Goal: Register for event/course: Sign up to attend an event or enroll in a course

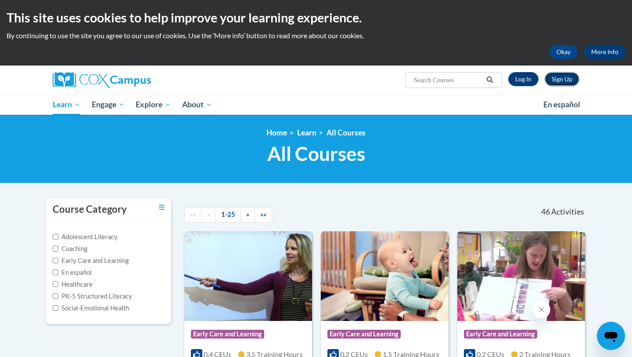
click at [554, 80] on link "Sign Up" at bounding box center [562, 79] width 35 height 14
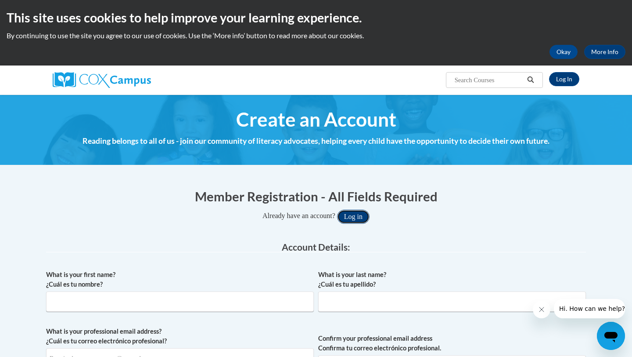
click at [358, 221] on button "Log in" at bounding box center [353, 216] width 33 height 14
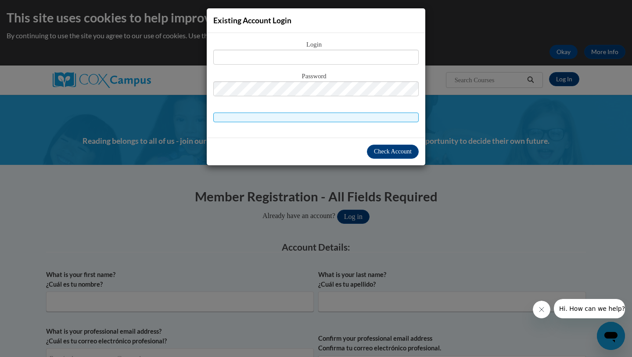
click at [449, 169] on div "Existing Account Login Login Password" at bounding box center [316, 178] width 632 height 357
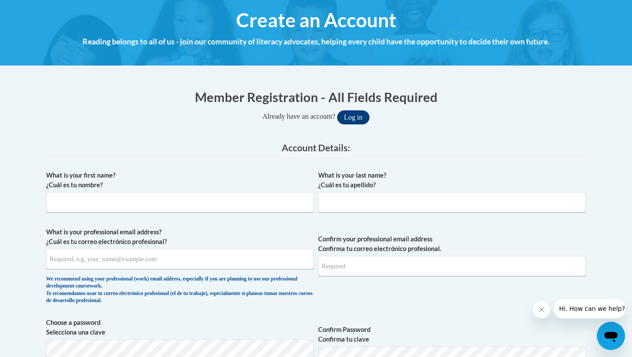
scroll to position [100, 0]
click at [294, 208] on input "What is your first name? ¿Cuál es tu nombre?" at bounding box center [180, 201] width 268 height 20
type input "Vivian"
click at [364, 200] on input "What is your last name? ¿Cuál es tu apellido?" at bounding box center [452, 201] width 268 height 20
type input "Hsieh"
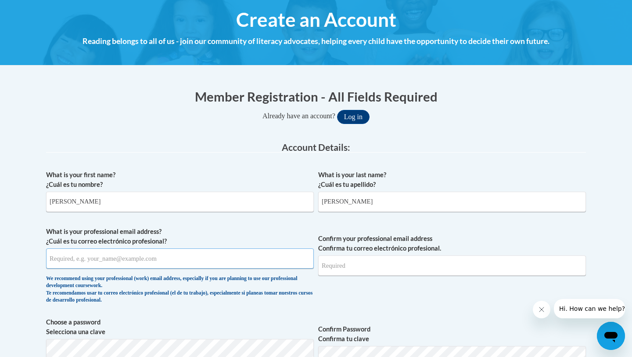
click at [182, 255] on input "What is your professional email address? ¿Cuál es tu correo electrónico profesi…" at bounding box center [180, 258] width 268 height 20
type input "vh228@cornell.edu"
click at [339, 268] on input "Confirm your professional email address Confirma tu correo electrónico profesio…" at bounding box center [452, 265] width 268 height 20
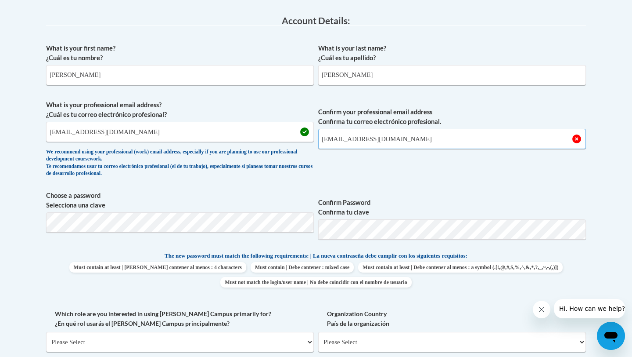
scroll to position [228, 0]
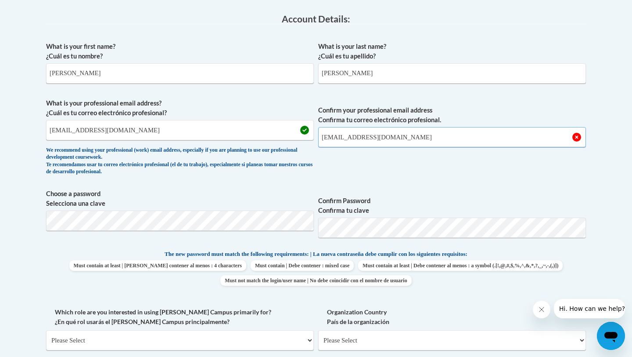
type input "vh228@cornell.edu"
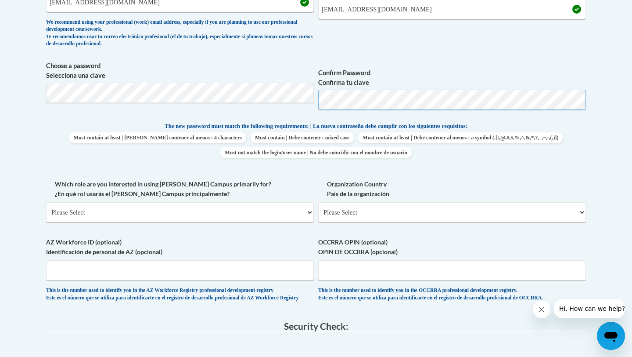
scroll to position [357, 0]
click at [203, 207] on select "Please Select College/University | Colegio/Universidad Community/Nonprofit Part…" at bounding box center [180, 211] width 268 height 20
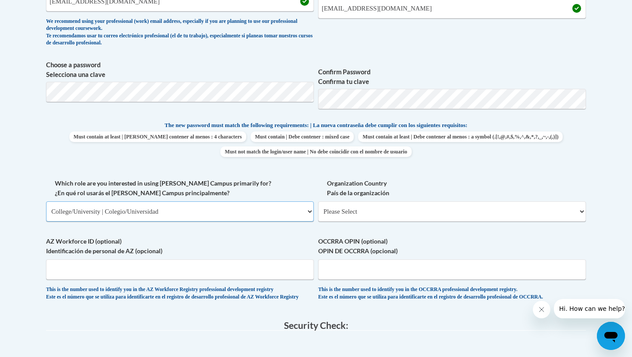
click at [46, 201] on select "Please Select College/University | Colegio/Universidad Community/Nonprofit Part…" at bounding box center [180, 211] width 268 height 20
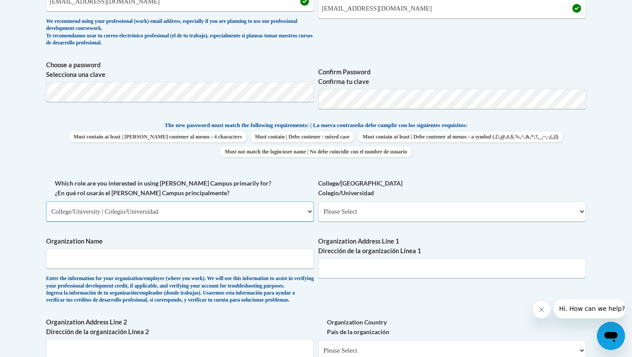
click at [248, 209] on select "Please Select College/University | Colegio/Universidad Community/Nonprofit Part…" at bounding box center [180, 211] width 268 height 20
select select "fbf2d438-af2f-41f8-98f1-81c410e29de3"
click at [46, 201] on select "Please Select College/University | Colegio/Universidad Community/Nonprofit Part…" at bounding box center [180, 211] width 268 height 20
click at [374, 210] on select "Please Select Early Learning/Daycare Teacher/Family Home Care Provider | Maestr…" at bounding box center [452, 211] width 268 height 20
select select "8e40623d-54d0-45cd-9f92-5df65cd3f8cf"
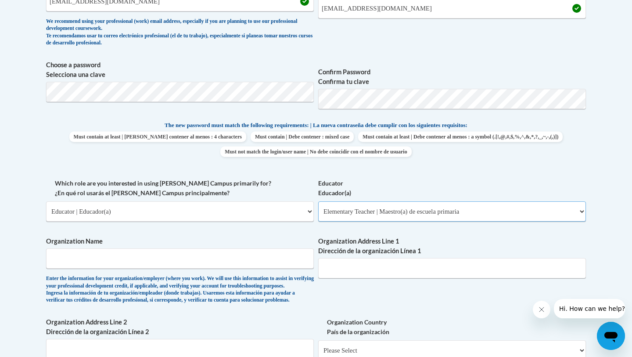
click at [318, 201] on select "Please Select Early Learning/Daycare Teacher/Family Home Care Provider | Maestr…" at bounding box center [452, 211] width 268 height 20
click at [262, 261] on input "Organization Name" at bounding box center [180, 258] width 268 height 20
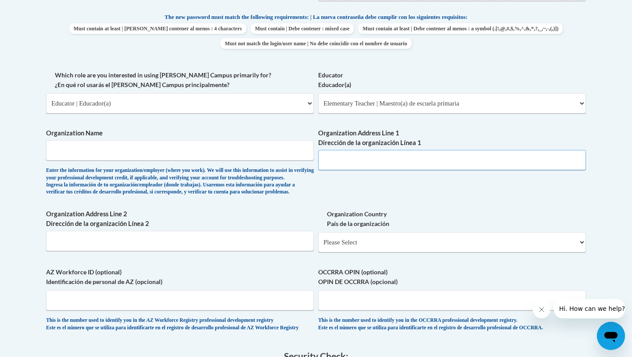
click at [339, 157] on input "Organization Address Line 1 Dirección de la organización Línea 1" at bounding box center [452, 160] width 268 height 20
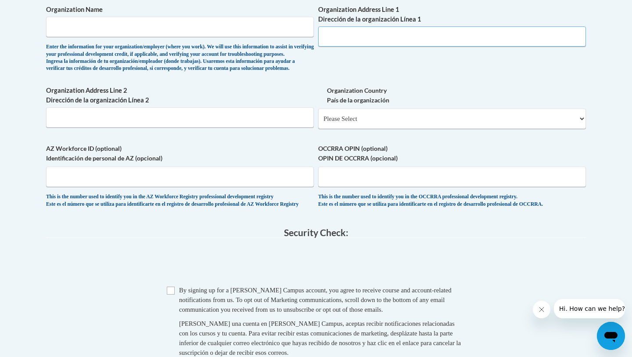
scroll to position [596, 0]
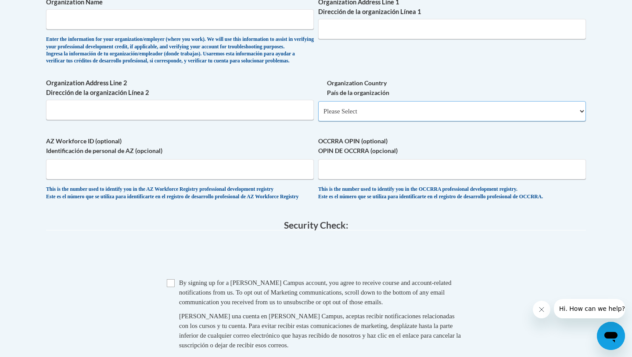
click at [364, 121] on select "Please Select United States | Estados Unidos Outside of the United States | Fue…" at bounding box center [452, 111] width 268 height 20
select select "ad49bcad-a171-4b2e-b99c-48b446064914"
click at [318, 115] on select "Please Select United States | Estados Unidos Outside of the United States | Fue…" at bounding box center [452, 111] width 268 height 20
select select
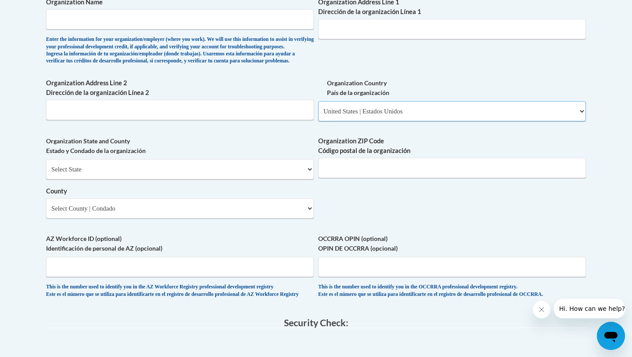
click at [374, 121] on select "Please Select United States | Estados Unidos Outside of the United States | Fue…" at bounding box center [452, 111] width 268 height 20
select select
click at [318, 115] on select "Please Select United States | Estados Unidos Outside of the United States | Fue…" at bounding box center [452, 111] width 268 height 20
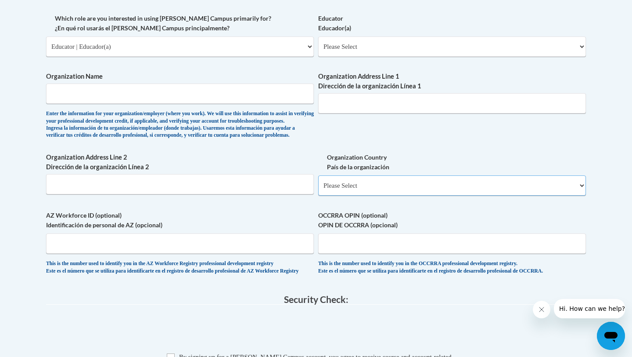
scroll to position [570, 0]
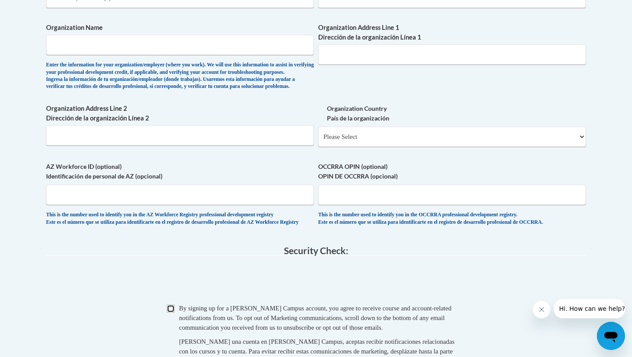
click at [170, 312] on input "Checkbox" at bounding box center [171, 308] width 8 height 8
checkbox input "true"
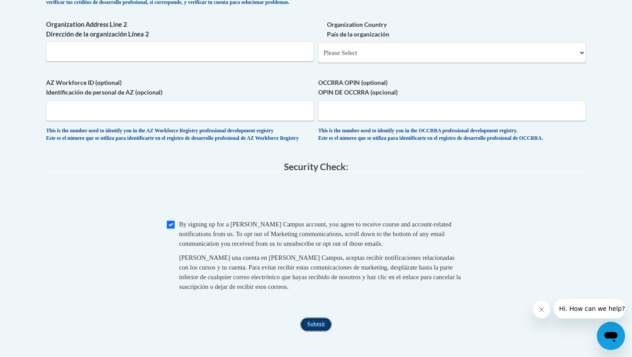
click at [320, 331] on input "Submit" at bounding box center [316, 324] width 32 height 14
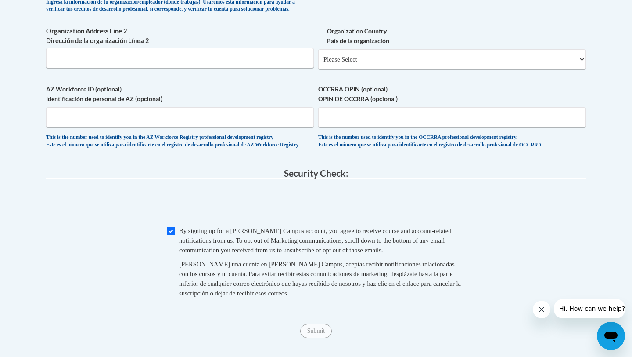
scroll to position [674, 0]
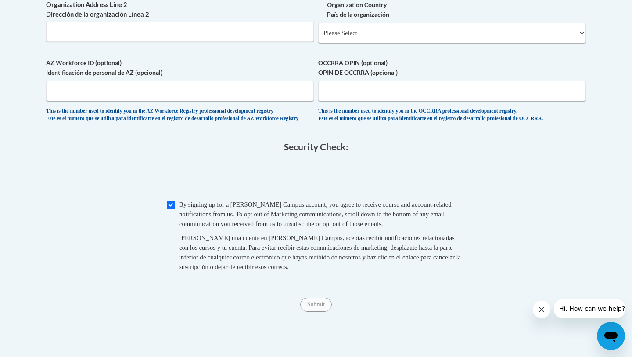
type input "Teach for America"
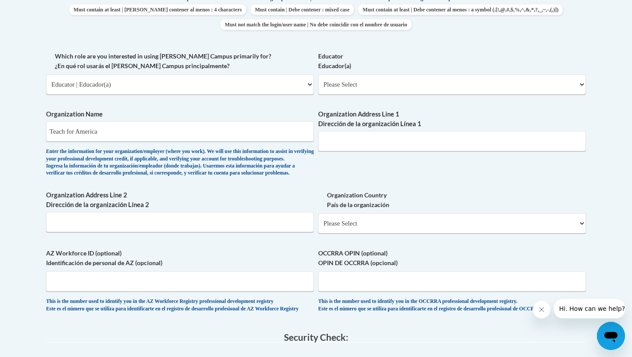
click at [311, 176] on div "Enter the information for your organization/employer (where you work). We will …" at bounding box center [180, 162] width 268 height 29
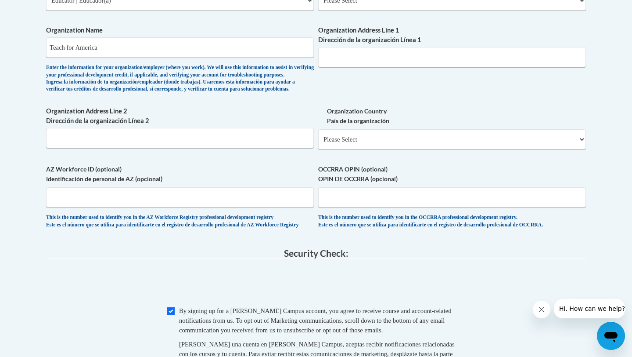
scroll to position [560, 0]
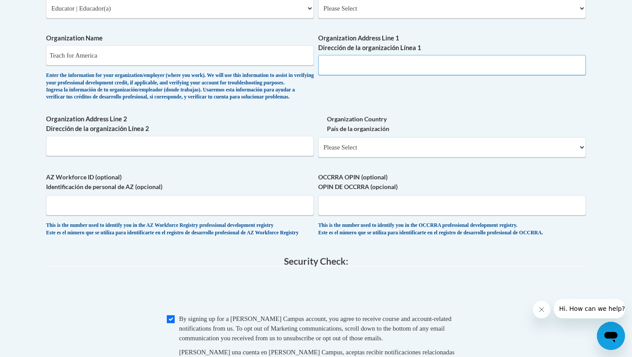
click at [357, 63] on input "Organization Address Line 1 Dirección de la organización Línea 1" at bounding box center [452, 65] width 268 height 20
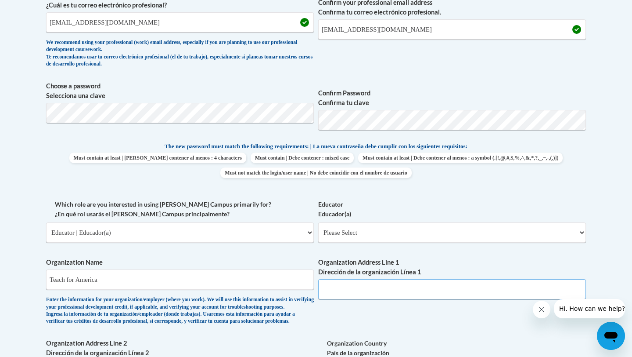
scroll to position [337, 0]
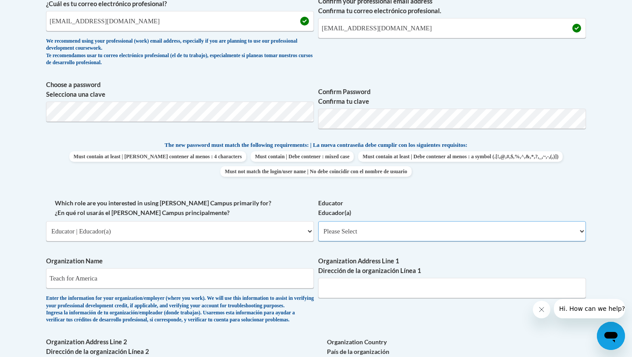
click at [375, 224] on select "Please Select Early Learning/Daycare Teacher/Family Home Care Provider | Maestr…" at bounding box center [452, 231] width 268 height 20
select select "8e40623d-54d0-45cd-9f92-5df65cd3f8cf"
click at [318, 221] on select "Please Select Early Learning/Daycare Teacher/Family Home Care Provider | Maestr…" at bounding box center [452, 231] width 268 height 20
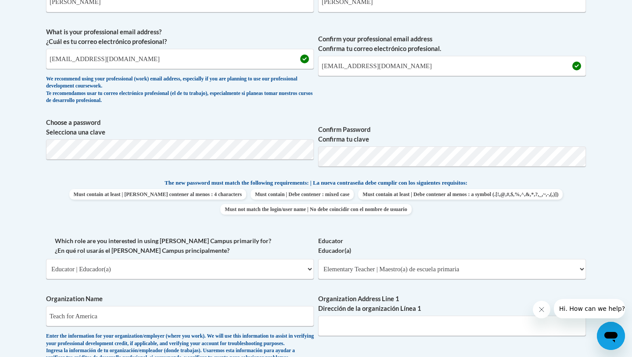
click at [392, 236] on label "Educator Educador(a)" at bounding box center [452, 245] width 268 height 19
click at [392, 259] on select "Please Select Early Learning/Daycare Teacher/Family Home Care Provider | Maestr…" at bounding box center [452, 269] width 268 height 20
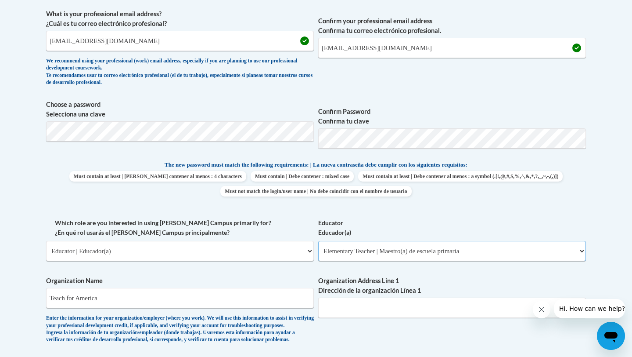
scroll to position [430, 0]
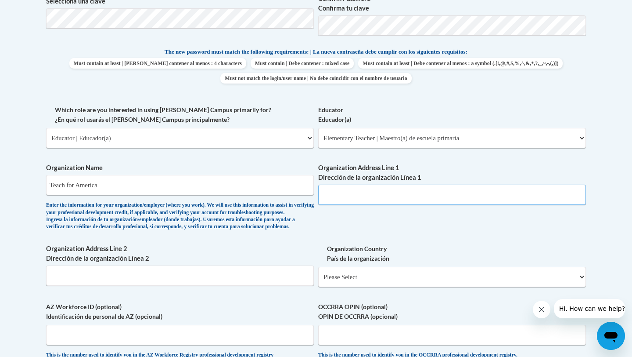
click at [330, 198] on input "Organization Address Line 1 Dirección de la organización Línea 1" at bounding box center [452, 194] width 268 height 20
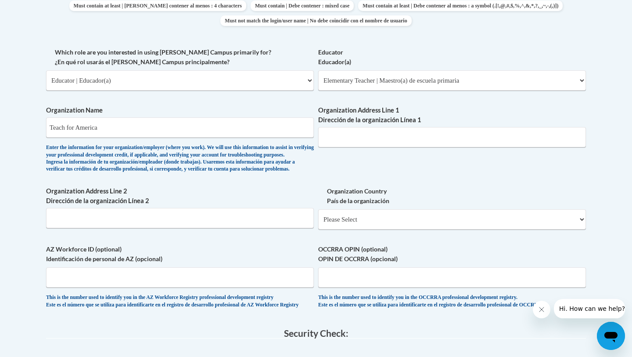
scroll to position [483, 0]
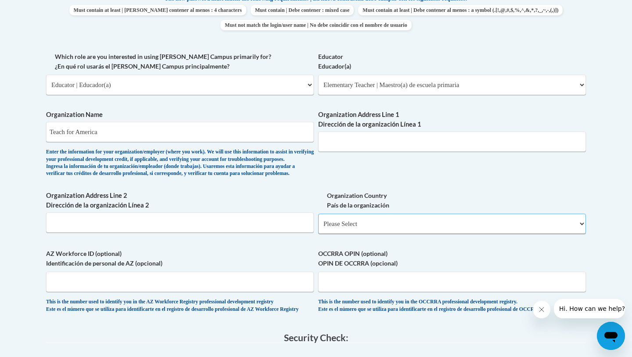
click at [372, 234] on select "Please Select United States | Estados Unidos Outside of the United States | Fue…" at bounding box center [452, 223] width 268 height 20
select select "ad49bcad-a171-4b2e-b99c-48b446064914"
click at [318, 228] on select "Please Select United States | Estados Unidos Outside of the United States | Fue…" at bounding box center [452, 223] width 268 height 20
select select
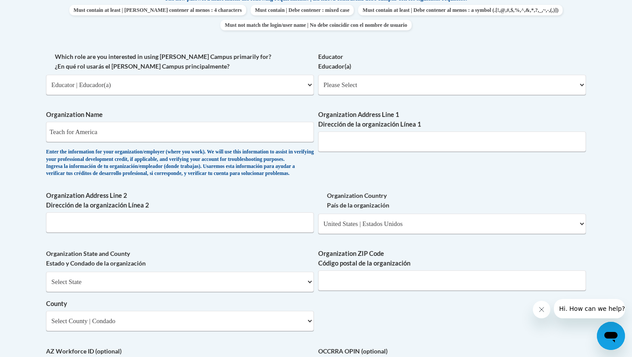
click at [369, 206] on label "Organization Country País de la organización" at bounding box center [452, 200] width 268 height 19
click at [369, 213] on select "Please Select United States | Estados Unidos Outside of the United States | Fue…" at bounding box center [452, 223] width 268 height 20
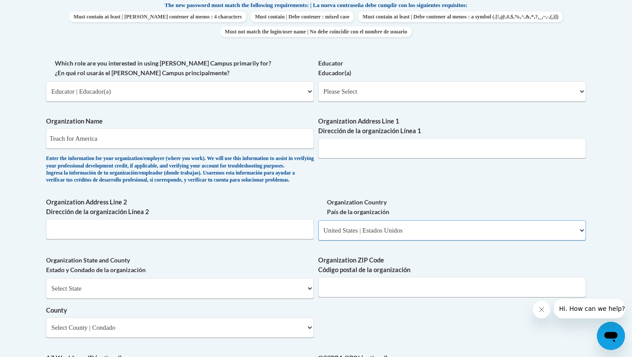
scroll to position [477, 0]
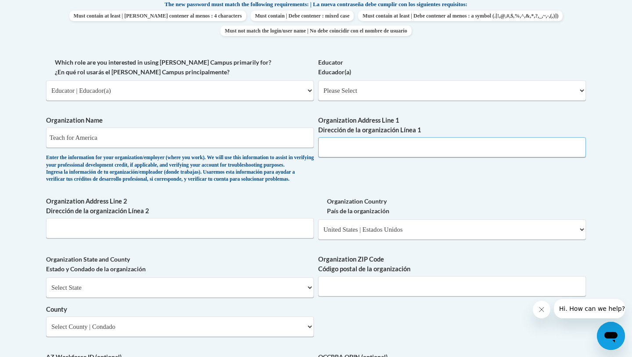
click at [335, 154] on input "Organization Address Line 1 Dirección de la organización Línea 1" at bounding box center [452, 147] width 268 height 20
type input "25 Broadway"
click at [167, 238] on input "Organization Address Line 2 Dirección de la organización Línea 2" at bounding box center [180, 228] width 268 height 20
click at [348, 239] on select "Please Select United States | Estados Unidos Outside of the United States | Fue…" at bounding box center [452, 229] width 268 height 20
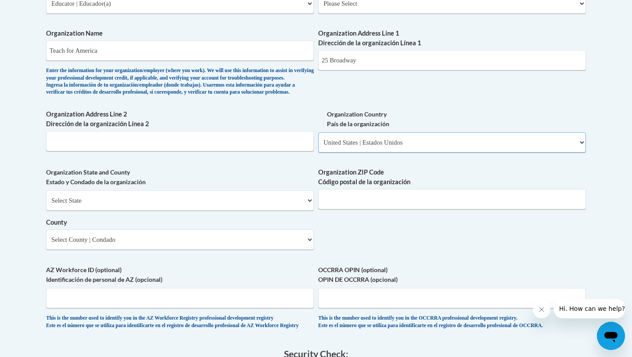
scroll to position [572, 0]
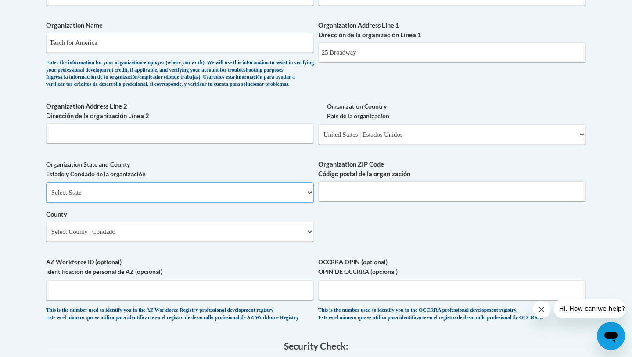
click at [235, 202] on select "Select State Alabama Alaska Arizona Arkansas California Colorado Connecticut De…" at bounding box center [180, 192] width 268 height 20
select select "New York"
click at [46, 197] on select "Select State Alabama Alaska Arizona Arkansas California Colorado Connecticut De…" at bounding box center [180, 192] width 268 height 20
click at [255, 242] on select "Select County Albany Allegany Bronx Broome Cattaraugus Cayuga Chautauqua Chemun…" at bounding box center [180, 231] width 268 height 20
click at [349, 197] on input "Organization ZIP Code Código postal de la organización" at bounding box center [452, 191] width 268 height 20
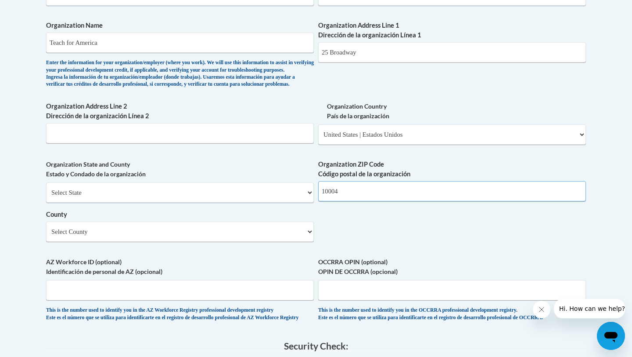
type input "10004"
click at [211, 242] on select "Select County Albany Allegany Bronx Broome Cattaraugus Cayuga Chautauqua Chemun…" at bounding box center [180, 231] width 268 height 20
click at [136, 240] on select "Select County Albany Allegany Bronx Broome Cattaraugus Cayuga Chautauqua Chemun…" at bounding box center [180, 231] width 268 height 20
select select "New York"
click at [46, 236] on select "Select County Albany Allegany Bronx Broome Cattaraugus Cayuga Chautauqua Chemun…" at bounding box center [180, 231] width 268 height 20
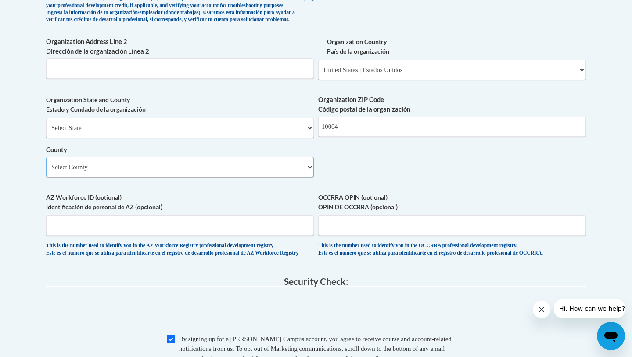
scroll to position [656, 0]
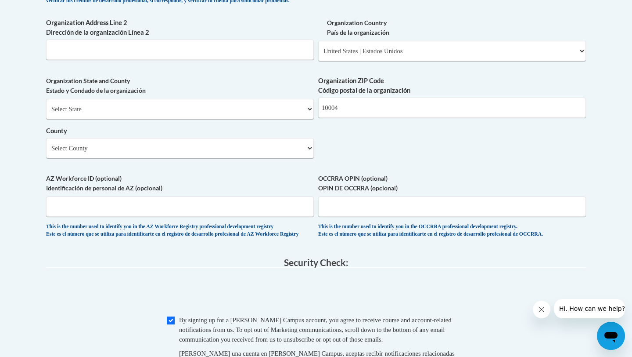
click at [253, 235] on span "AZ Workforce ID (optional) Identificación de personal de AZ (opcional) This is …" at bounding box center [180, 205] width 268 height 64
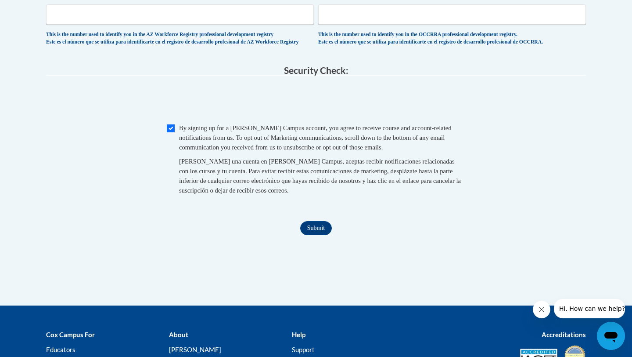
scroll to position [851, 0]
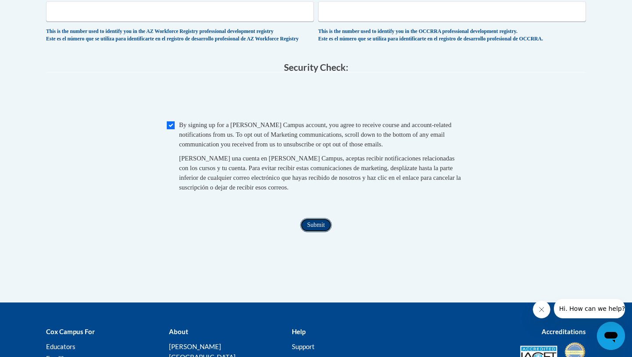
click at [313, 232] on input "Submit" at bounding box center [316, 225] width 32 height 14
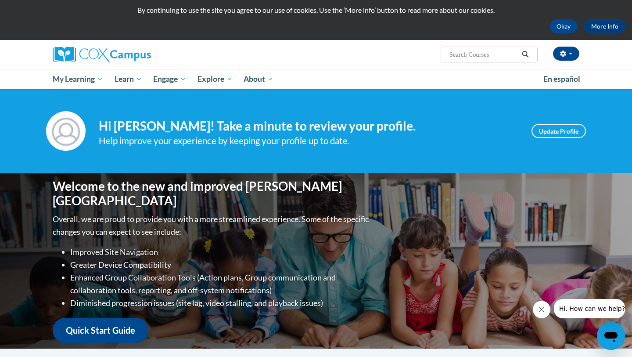
scroll to position [27, 0]
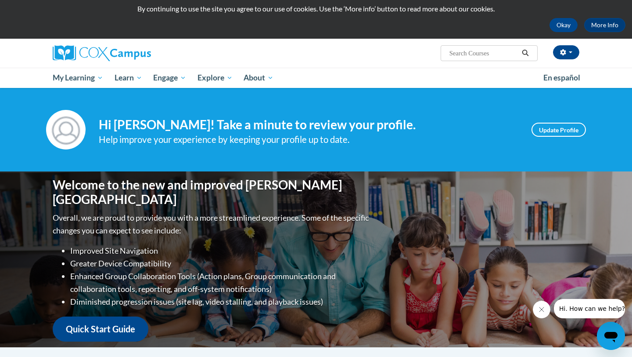
click at [478, 49] on input "Search..." at bounding box center [484, 53] width 70 height 11
type input "systematic and explicit phonics instruction"
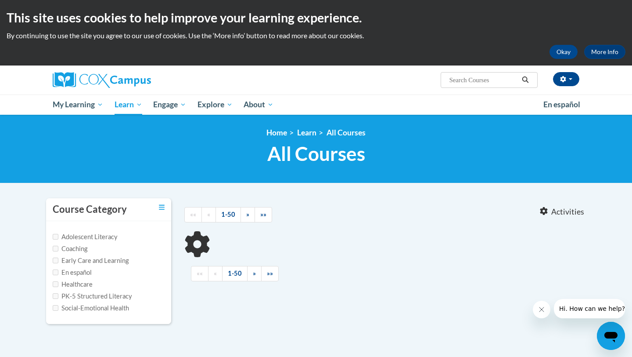
type input "systematic and explicit phonics instruction"
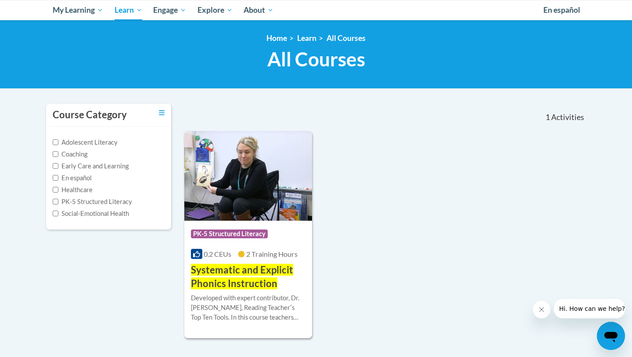
scroll to position [101, 0]
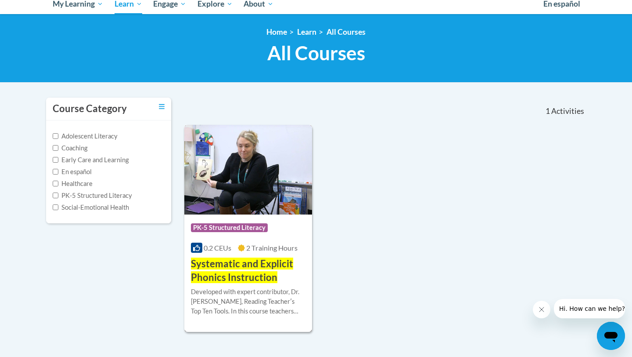
click at [261, 263] on span "Systematic and Explicit Phonics Instruction" at bounding box center [242, 269] width 102 height 25
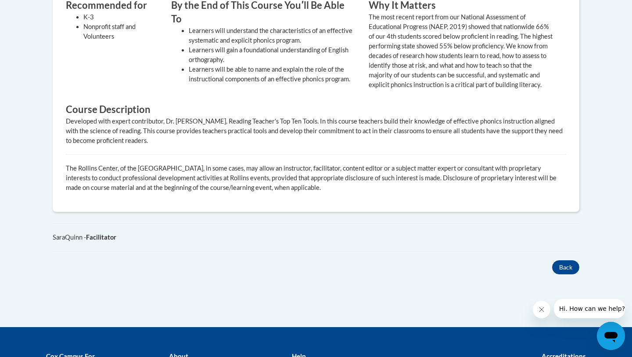
scroll to position [405, 0]
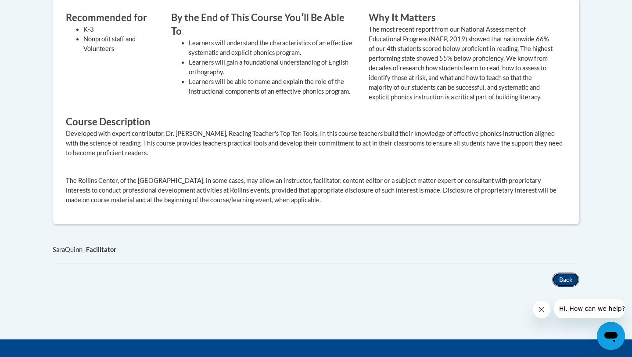
click at [563, 285] on button "Back" at bounding box center [566, 279] width 27 height 14
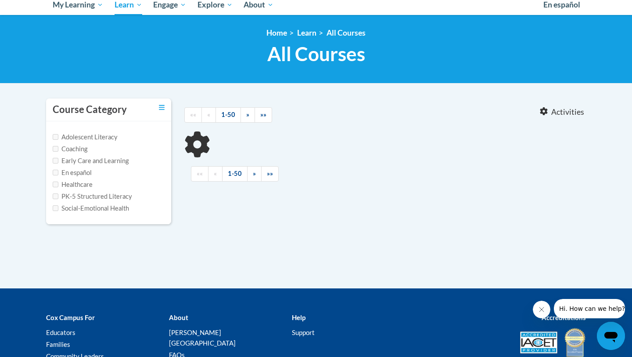
type input "systematic and explicit phonics instruction"
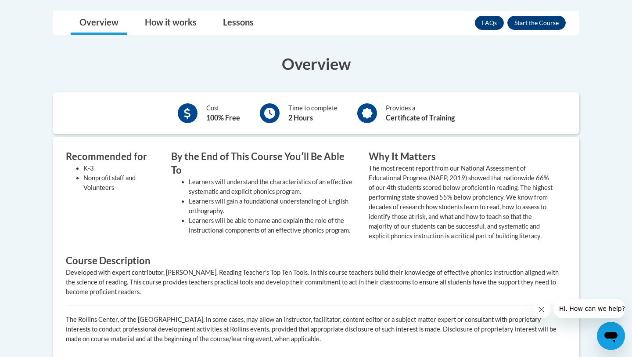
scroll to position [261, 0]
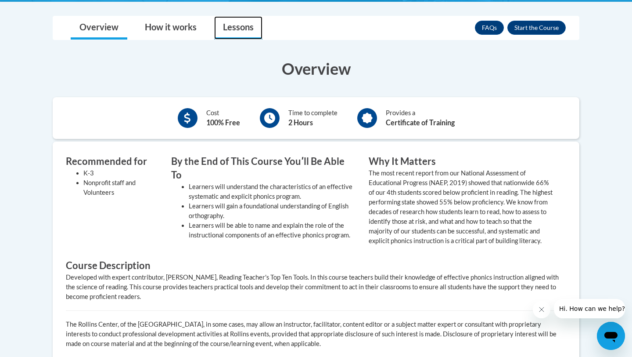
click at [235, 19] on link "Lessons" at bounding box center [238, 27] width 48 height 23
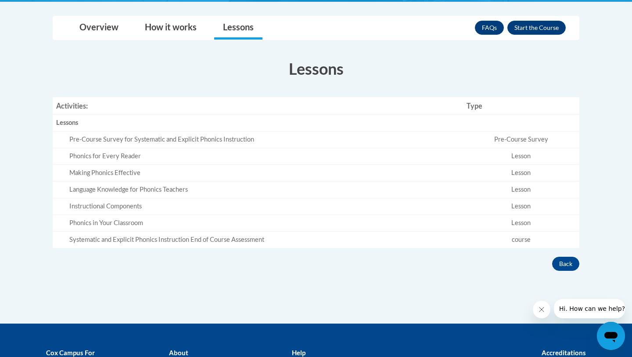
click at [518, 144] on td "Pre-Course Survey" at bounding box center [521, 139] width 116 height 17
click at [72, 123] on div "Lessons" at bounding box center [258, 122] width 404 height 9
click at [95, 33] on link "Overview" at bounding box center [99, 27] width 57 height 23
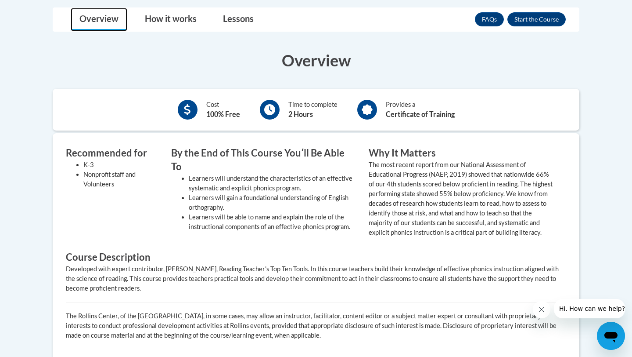
scroll to position [269, 0]
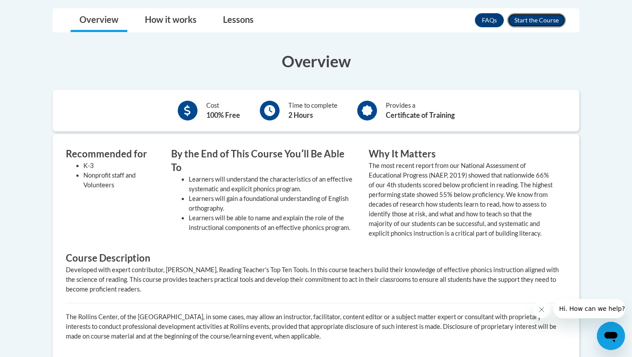
click at [521, 21] on button "Enroll" at bounding box center [537, 20] width 58 height 14
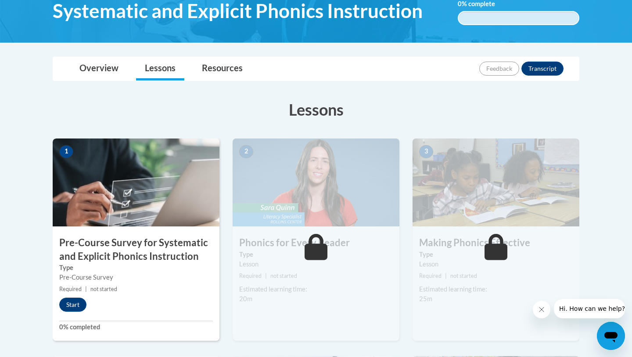
scroll to position [256, 0]
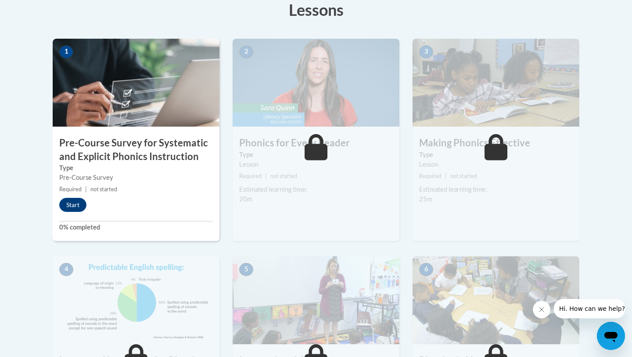
click at [101, 153] on h3 "Pre-Course Survey for Systematic and Explicit Phonics Instruction" at bounding box center [136, 149] width 167 height 27
click at [73, 207] on button "Start" at bounding box center [72, 205] width 27 height 14
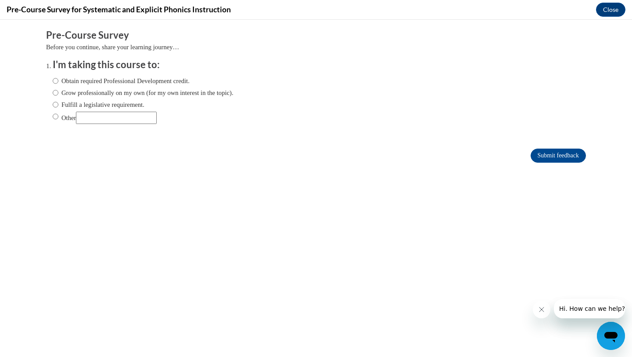
scroll to position [0, 0]
click at [121, 90] on label "Grow professionally on my own (for my own interest in the topic)." at bounding box center [143, 93] width 181 height 10
click at [58, 90] on input "Grow professionally on my own (for my own interest in the topic)." at bounding box center [56, 93] width 6 height 10
radio input "true"
click at [554, 155] on input "Submit feedback" at bounding box center [558, 155] width 55 height 14
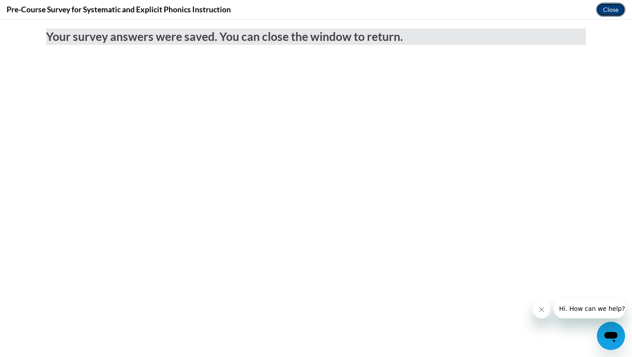
click at [605, 13] on button "Close" at bounding box center [610, 10] width 29 height 14
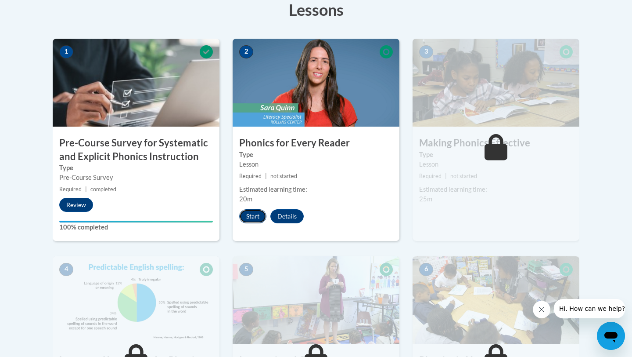
click at [252, 216] on button "Start" at bounding box center [252, 216] width 27 height 14
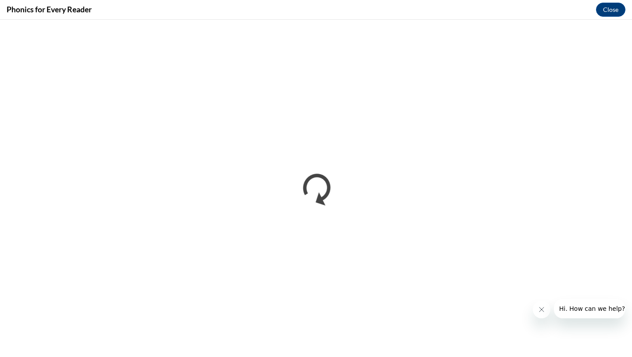
click at [542, 307] on icon "Close message from company" at bounding box center [541, 309] width 7 height 7
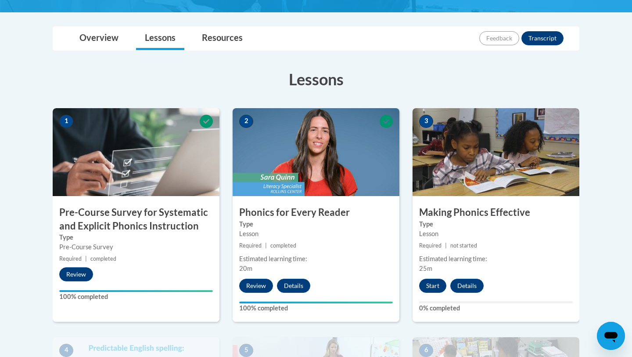
scroll to position [188, 0]
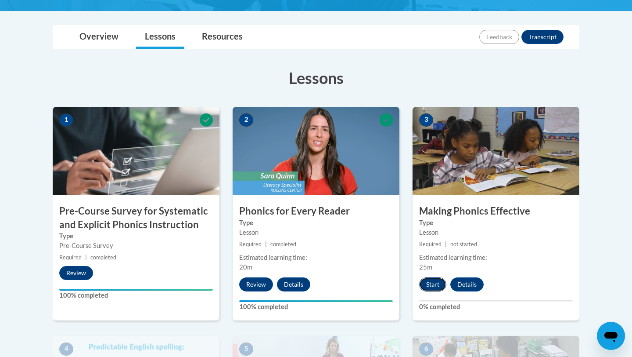
click at [437, 284] on button "Start" at bounding box center [432, 284] width 27 height 14
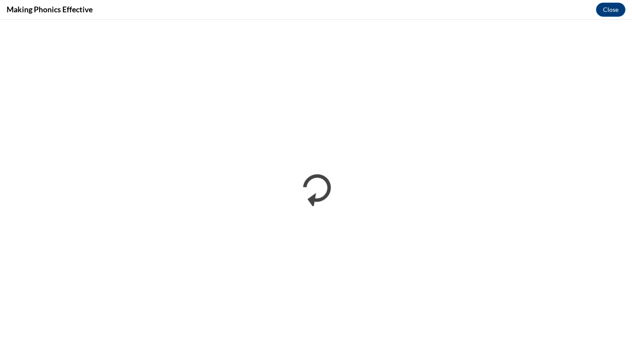
scroll to position [0, 0]
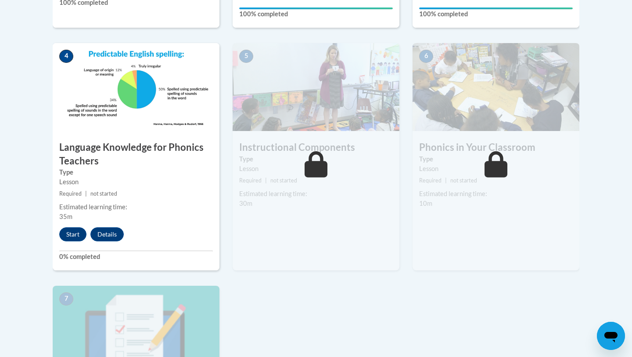
scroll to position [494, 0]
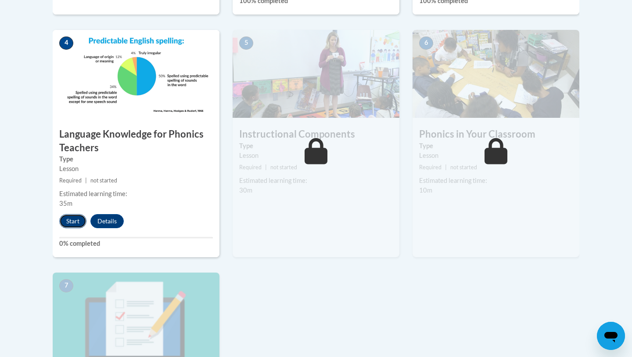
click at [78, 219] on button "Start" at bounding box center [72, 221] width 27 height 14
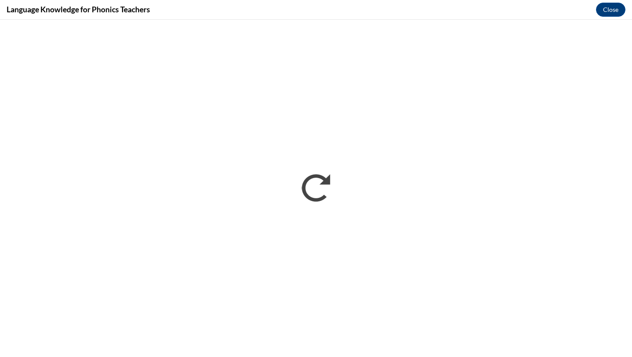
scroll to position [0, 0]
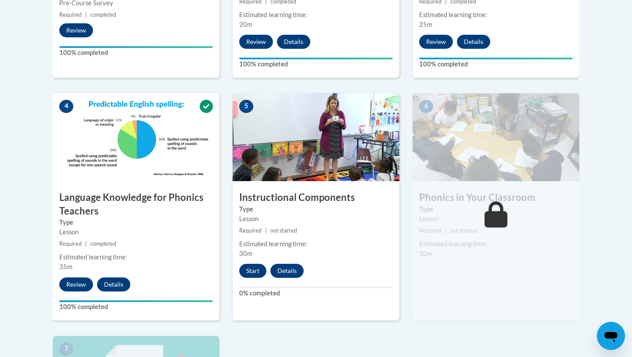
scroll to position [443, 0]
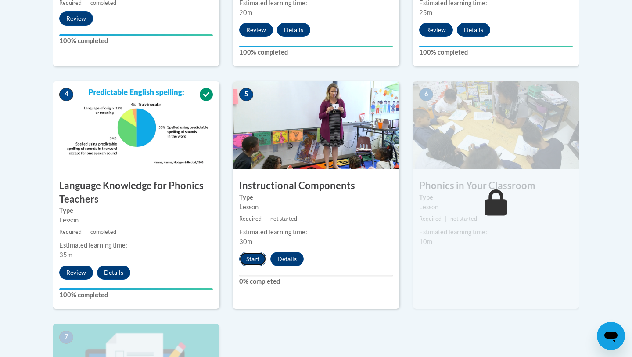
click at [260, 256] on button "Start" at bounding box center [252, 259] width 27 height 14
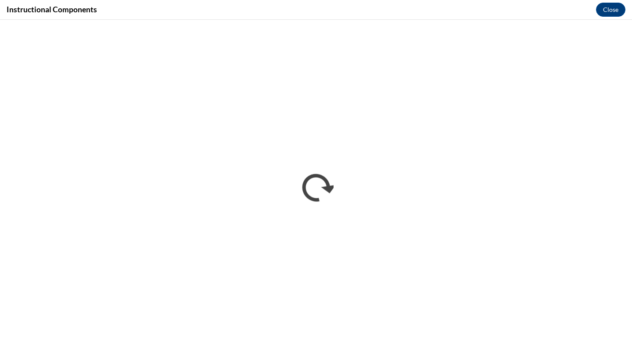
scroll to position [0, 0]
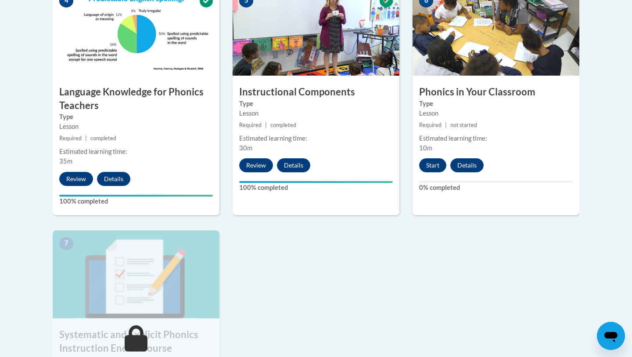
scroll to position [539, 0]
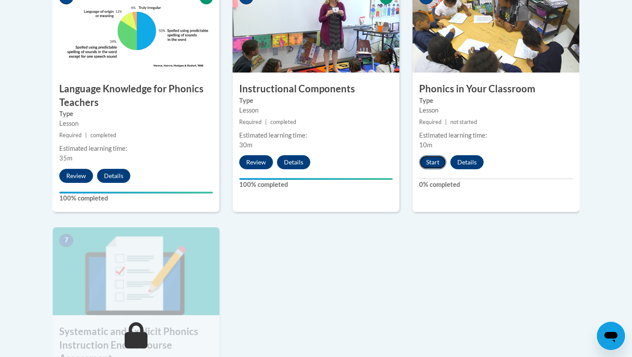
click at [437, 164] on button "Start" at bounding box center [432, 162] width 27 height 14
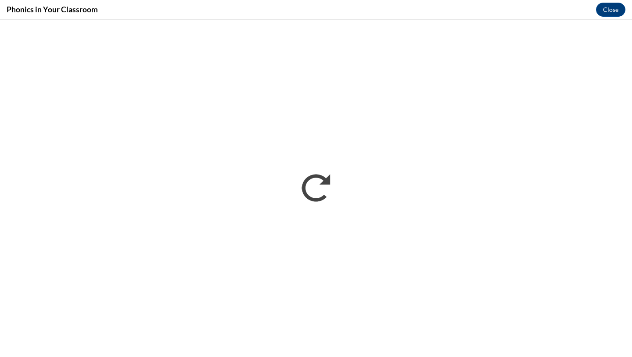
scroll to position [0, 0]
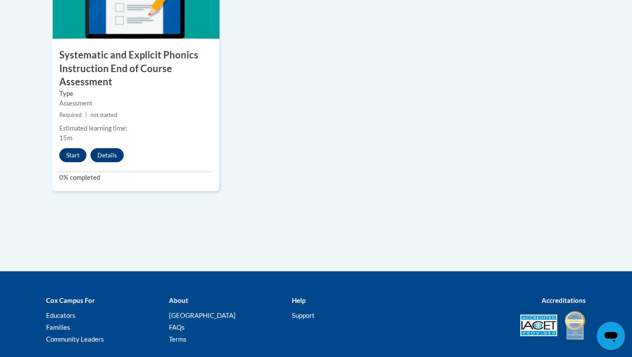
scroll to position [794, 0]
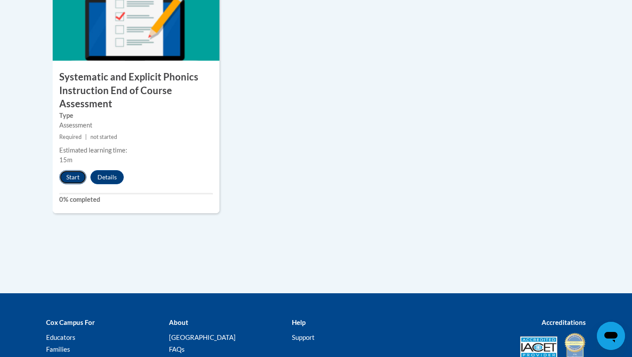
click at [69, 173] on button "Start" at bounding box center [72, 177] width 27 height 14
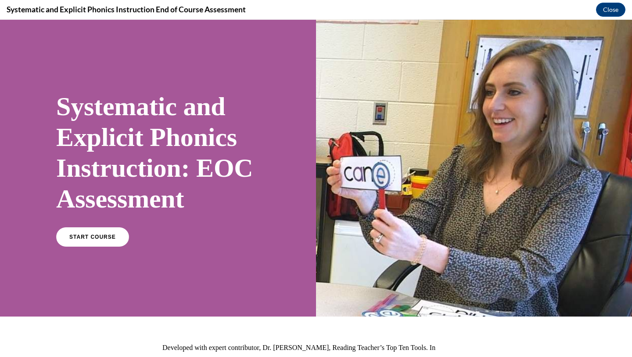
scroll to position [0, 0]
click at [92, 228] on link "START COURSE" at bounding box center [92, 237] width 76 height 20
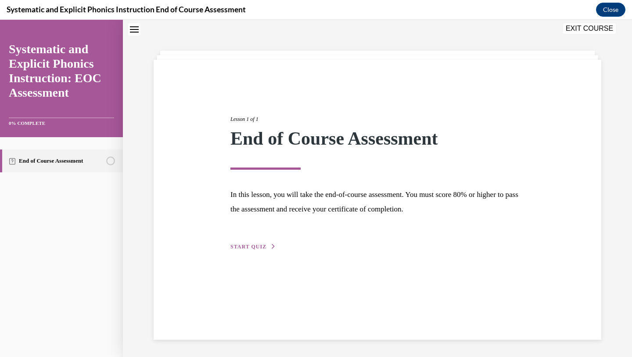
scroll to position [28, 0]
click at [260, 238] on div "Lesson 1 of 1 End of Course Assessment In this lesson, you will take the end-of…" at bounding box center [377, 172] width 307 height 156
click at [256, 245] on span "START QUIZ" at bounding box center [249, 246] width 36 height 6
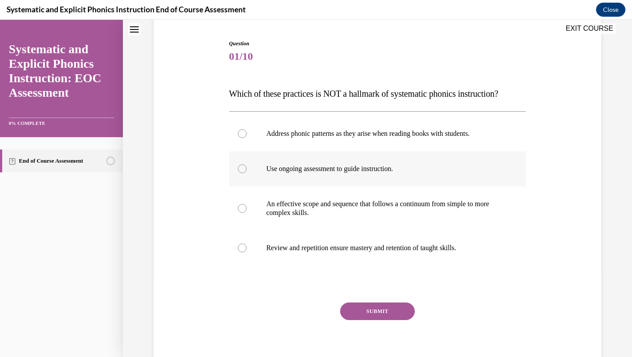
scroll to position [83, 0]
click at [365, 132] on p "Address phonic patterns as they arise when reading books with students." at bounding box center [386, 133] width 238 height 9
click at [383, 307] on button "SUBMIT" at bounding box center [377, 311] width 75 height 18
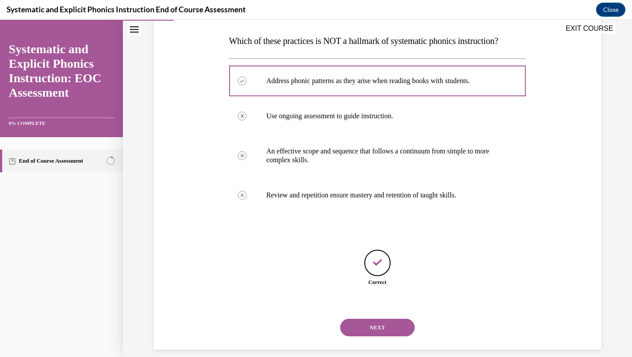
scroll to position [145, 0]
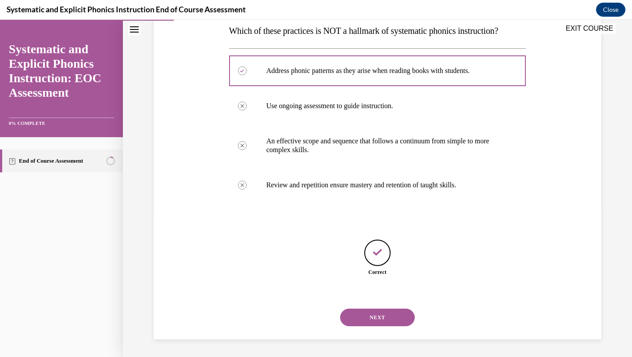
click at [383, 320] on button "NEXT" at bounding box center [377, 317] width 75 height 18
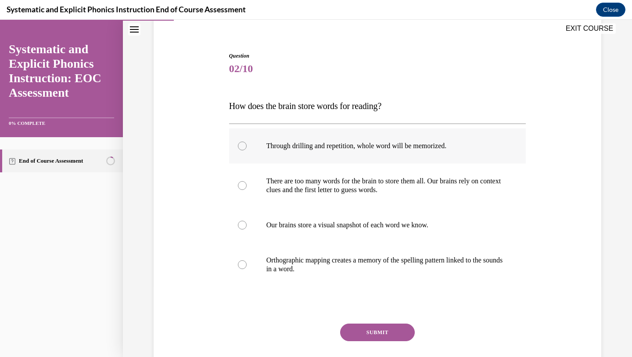
scroll to position [77, 0]
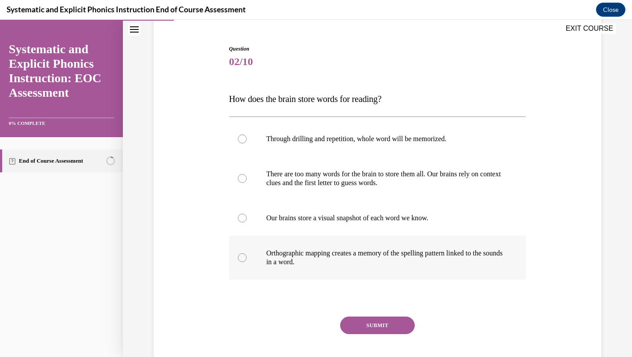
click at [338, 260] on p "Orthographic mapping creates a memory of the spelling pattern linked to the sou…" at bounding box center [386, 258] width 238 height 18
click at [376, 324] on button "SUBMIT" at bounding box center [377, 325] width 75 height 18
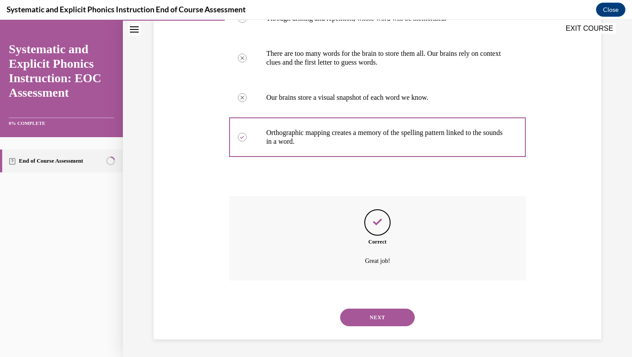
click at [373, 310] on button "NEXT" at bounding box center [377, 317] width 75 height 18
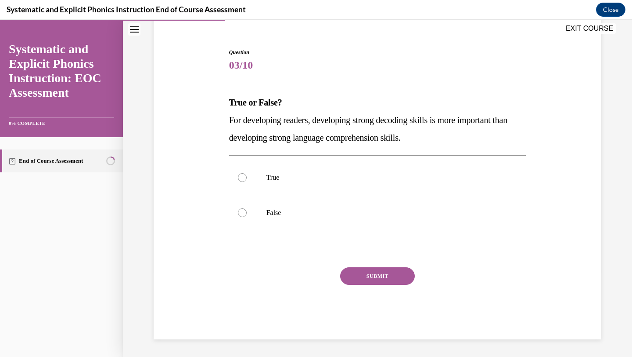
scroll to position [74, 0]
click at [264, 211] on div at bounding box center [377, 212] width 297 height 35
click at [385, 276] on button "SUBMIT" at bounding box center [377, 276] width 75 height 18
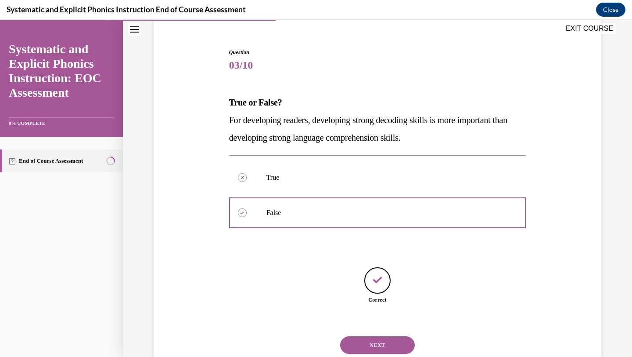
scroll to position [101, 0]
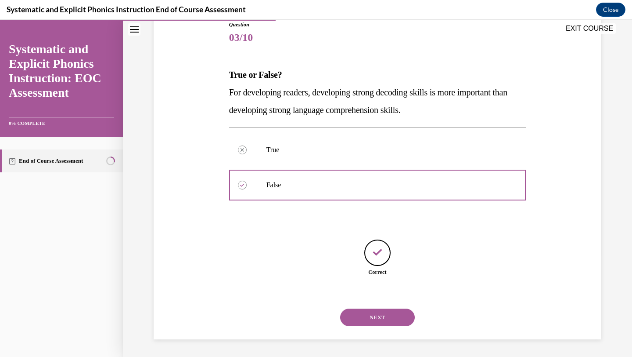
click at [374, 320] on button "NEXT" at bounding box center [377, 317] width 75 height 18
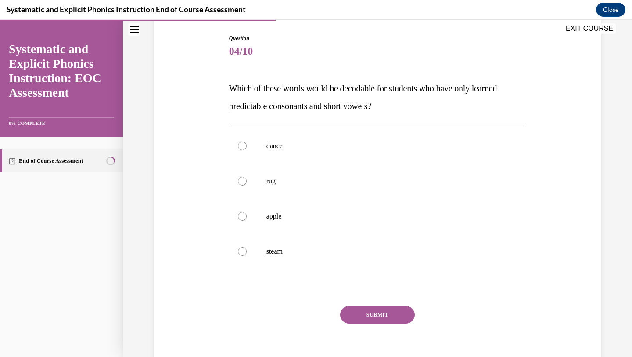
scroll to position [89, 0]
click at [307, 190] on div at bounding box center [377, 180] width 297 height 35
click at [376, 311] on button "SUBMIT" at bounding box center [377, 314] width 75 height 18
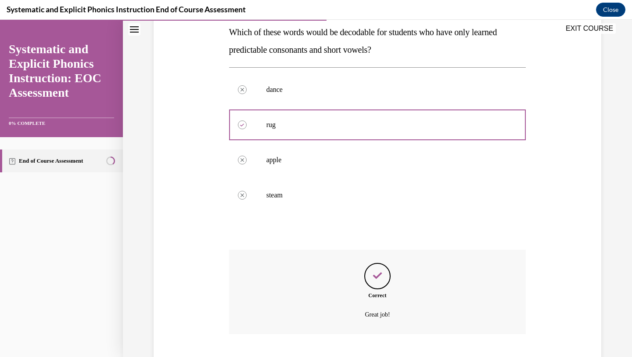
scroll to position [198, 0]
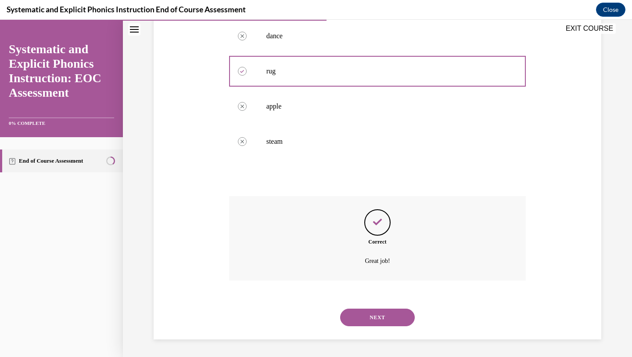
click at [376, 319] on button "NEXT" at bounding box center [377, 317] width 75 height 18
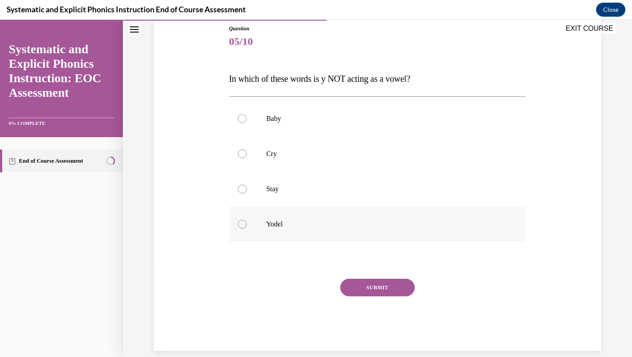
click at [300, 226] on p "Yodel" at bounding box center [386, 224] width 238 height 9
click at [380, 286] on button "SUBMIT" at bounding box center [377, 287] width 75 height 18
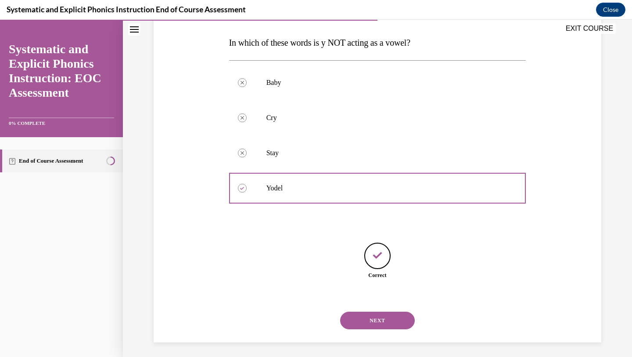
scroll to position [137, 0]
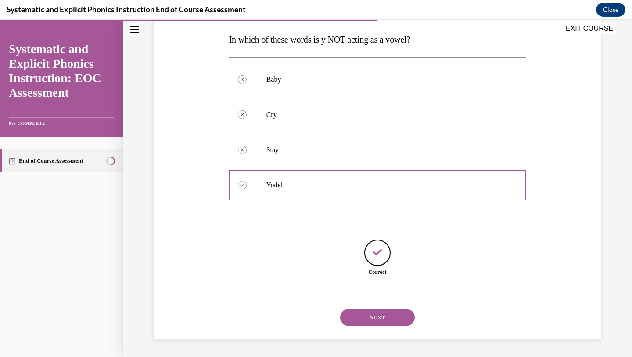
click at [372, 312] on button "NEXT" at bounding box center [377, 317] width 75 height 18
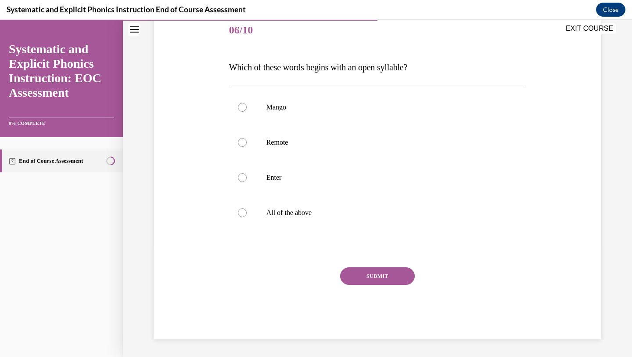
scroll to position [98, 0]
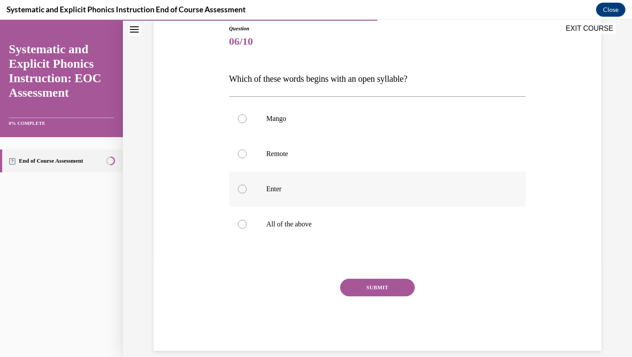
click at [292, 186] on p "Enter" at bounding box center [386, 188] width 238 height 9
click at [373, 286] on button "SUBMIT" at bounding box center [377, 287] width 75 height 18
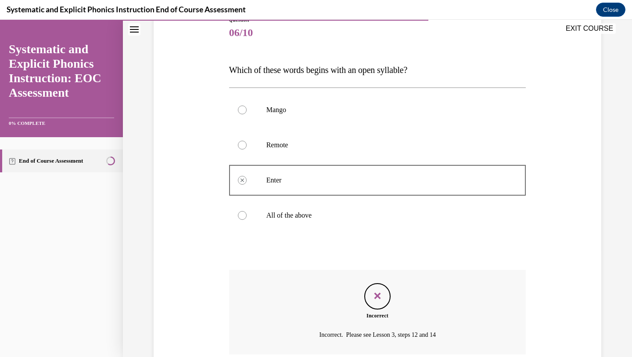
scroll to position [180, 0]
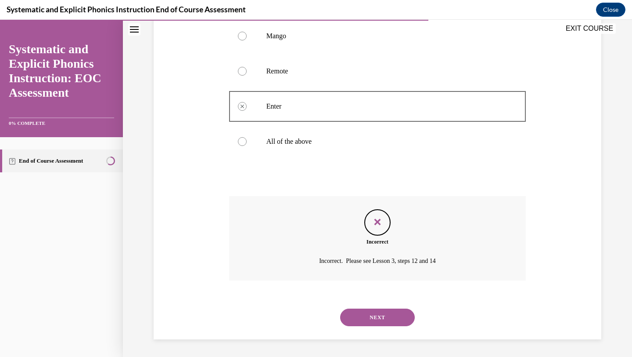
click at [383, 316] on button "NEXT" at bounding box center [377, 317] width 75 height 18
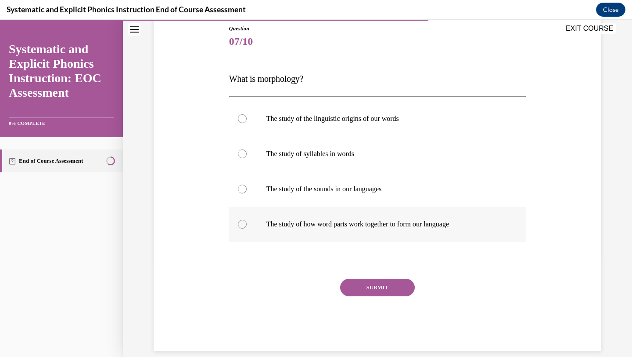
click at [320, 231] on div at bounding box center [377, 223] width 297 height 35
click at [380, 289] on button "SUBMIT" at bounding box center [377, 287] width 75 height 18
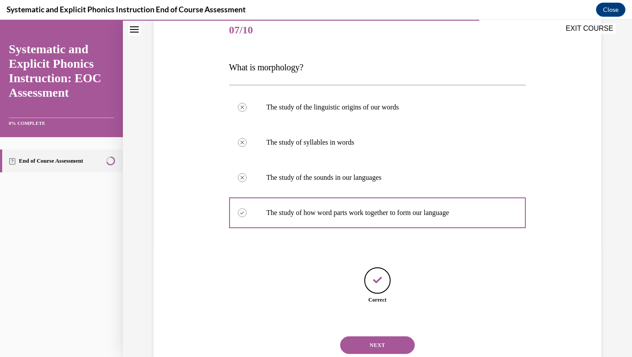
scroll to position [137, 0]
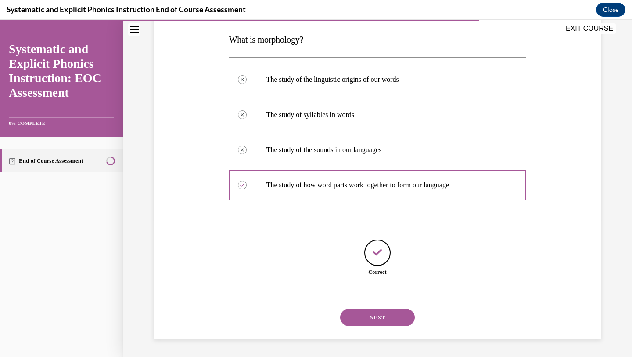
click at [370, 318] on button "NEXT" at bounding box center [377, 317] width 75 height 18
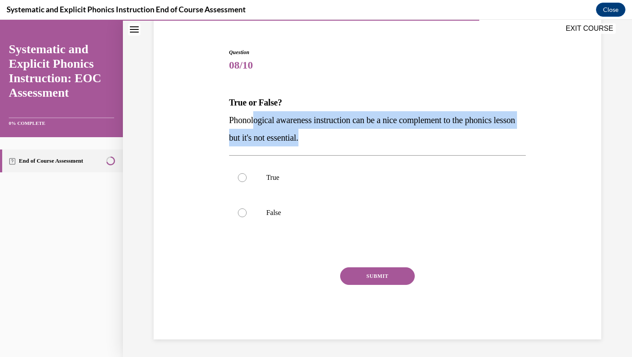
drag, startPoint x: 381, startPoint y: 139, endPoint x: 255, endPoint y: 116, distance: 128.2
click at [255, 116] on p "Phonological awareness instruction can be a nice complement to the phonics less…" at bounding box center [377, 128] width 297 height 35
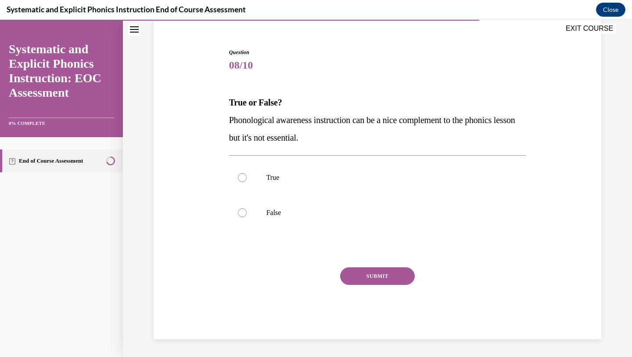
click at [312, 129] on p "Phonological awareness instruction can be a nice complement to the phonics less…" at bounding box center [377, 128] width 297 height 35
click at [277, 210] on p "False" at bounding box center [386, 212] width 238 height 9
click at [370, 278] on button "SUBMIT" at bounding box center [377, 276] width 75 height 18
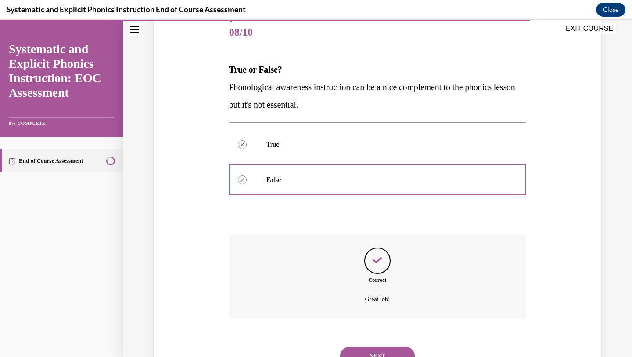
scroll to position [145, 0]
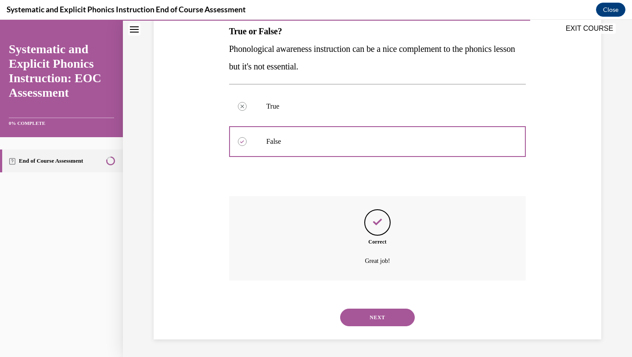
click at [366, 313] on button "NEXT" at bounding box center [377, 317] width 75 height 18
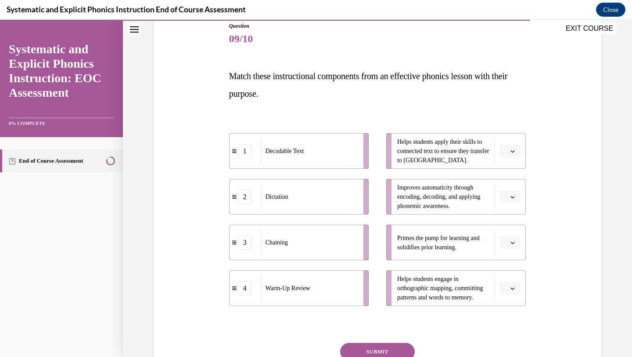
scroll to position [127, 0]
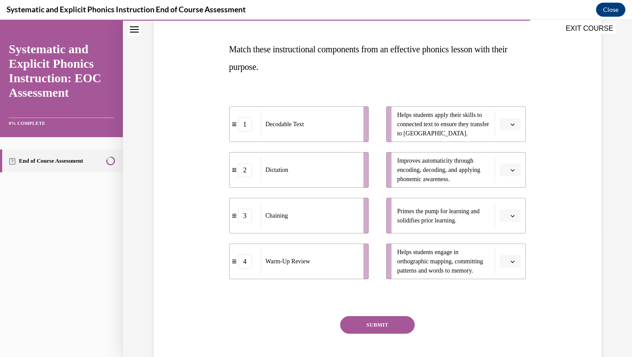
click at [510, 217] on span "button" at bounding box center [513, 216] width 6 height 6
click at [510, 305] on div "4" at bounding box center [509, 305] width 22 height 18
click at [510, 262] on span "button" at bounding box center [513, 261] width 6 height 6
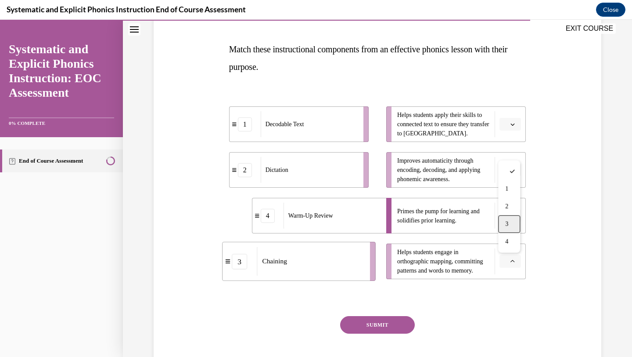
click at [511, 224] on div "3" at bounding box center [509, 224] width 22 height 18
click at [508, 169] on span "Please select an option" at bounding box center [506, 170] width 3 height 9
click at [560, 115] on div "Question 09/10 Match these instructional components from an effective phonics l…" at bounding box center [378, 178] width 452 height 419
click at [514, 126] on icon "button" at bounding box center [513, 124] width 4 height 4
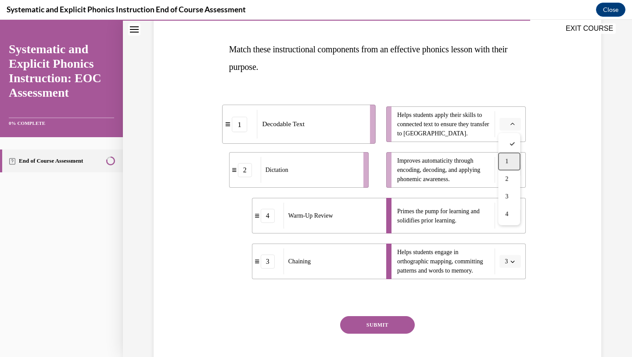
click at [511, 160] on div "1" at bounding box center [509, 161] width 22 height 18
click at [506, 166] on span "Please select an option" at bounding box center [506, 170] width 3 height 9
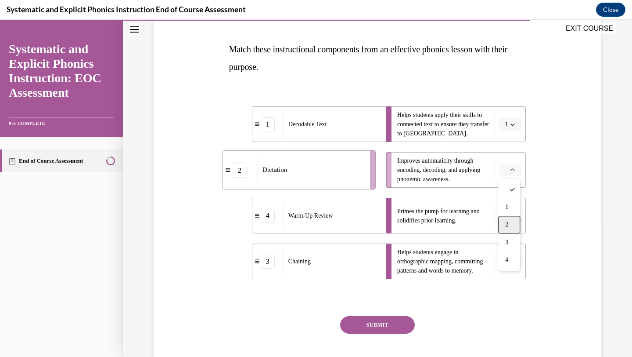
click at [509, 221] on span "2" at bounding box center [507, 224] width 3 height 7
click at [511, 260] on icon "button" at bounding box center [513, 261] width 4 height 4
click at [511, 208] on div "2" at bounding box center [508, 207] width 22 height 18
click at [510, 170] on span "button" at bounding box center [513, 170] width 6 height 6
click at [506, 239] on span "3" at bounding box center [507, 241] width 3 height 7
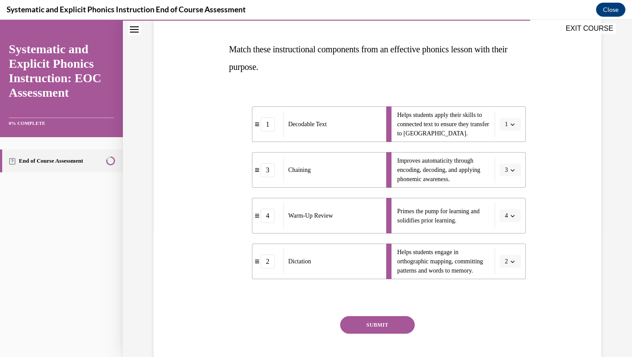
click at [391, 322] on button "SUBMIT" at bounding box center [377, 325] width 75 height 18
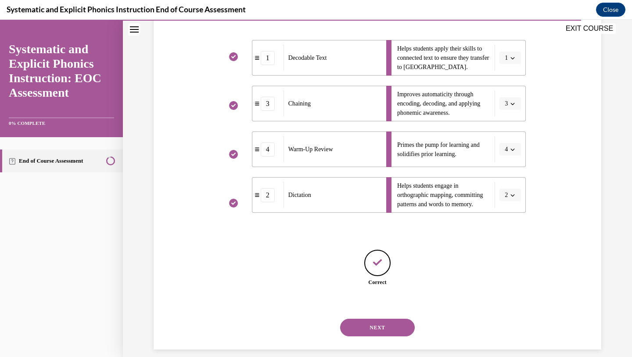
scroll to position [203, 0]
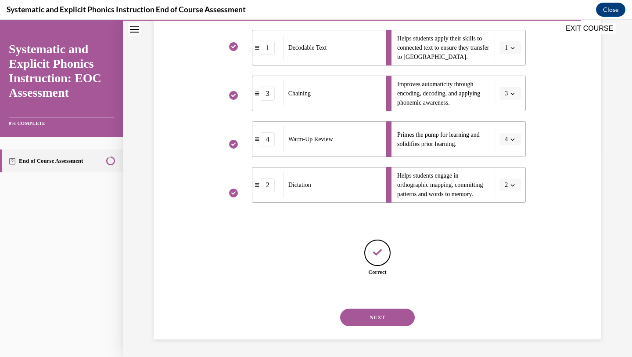
click at [393, 318] on button "NEXT" at bounding box center [377, 317] width 75 height 18
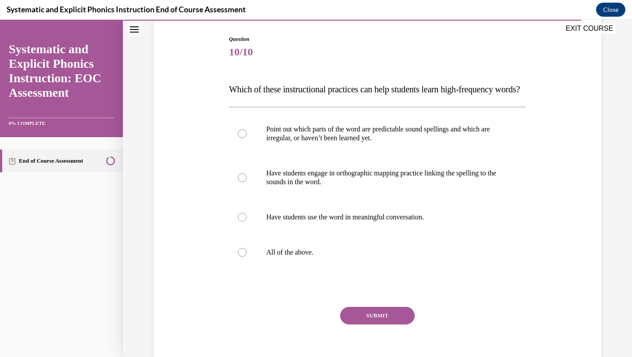
scroll to position [87, 0]
click at [311, 269] on div at bounding box center [377, 251] width 297 height 35
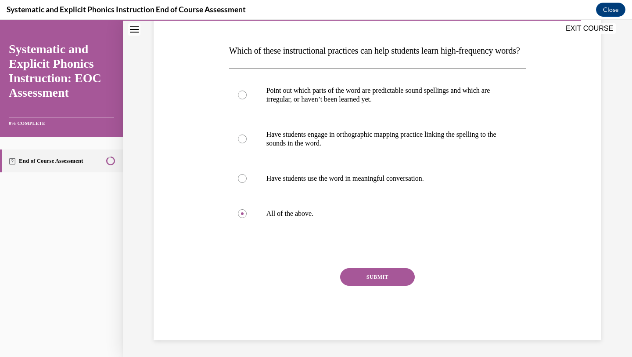
click at [390, 285] on button "SUBMIT" at bounding box center [377, 277] width 75 height 18
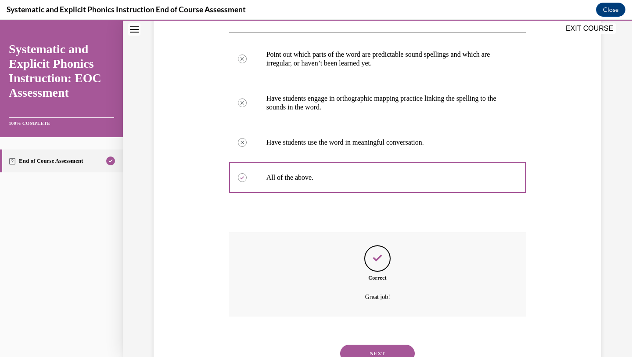
scroll to position [215, 0]
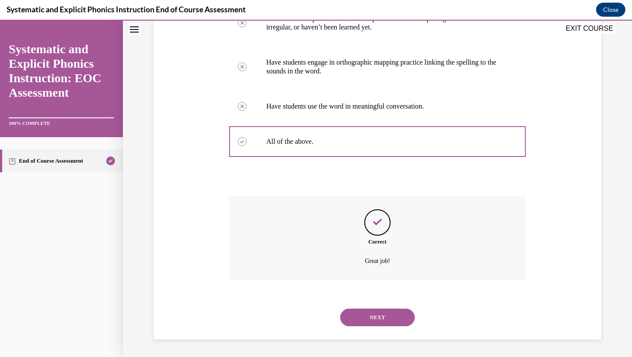
click at [380, 323] on button "NEXT" at bounding box center [377, 317] width 75 height 18
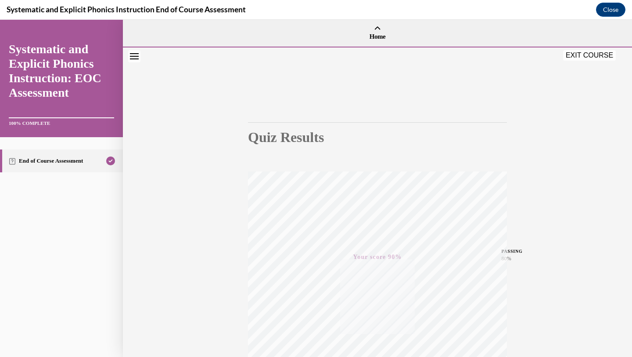
scroll to position [113, 0]
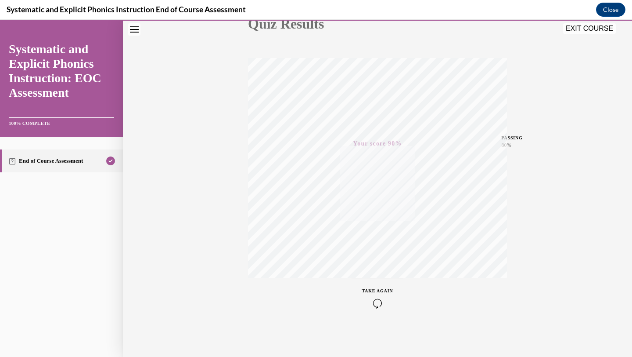
click at [597, 27] on button "EXIT COURSE" at bounding box center [589, 28] width 53 height 11
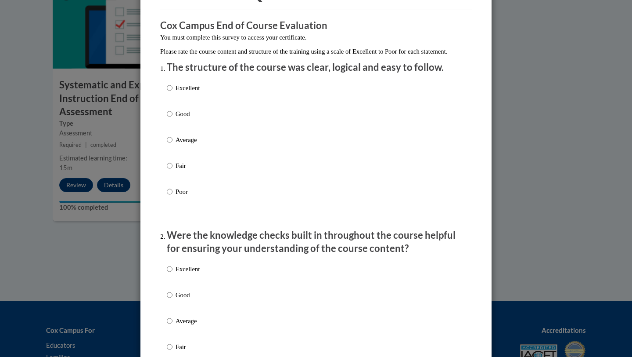
scroll to position [63, 0]
click at [182, 118] on p "Good" at bounding box center [188, 113] width 24 height 10
click at [173, 118] on input "Good" at bounding box center [170, 113] width 6 height 10
radio input "true"
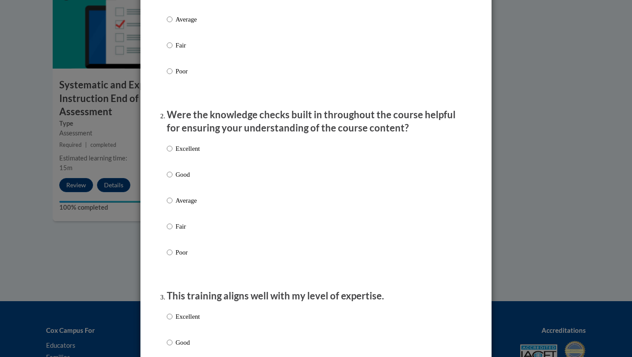
scroll to position [183, 0]
click at [188, 179] on p "Good" at bounding box center [188, 174] width 24 height 10
click at [173, 179] on input "Good" at bounding box center [170, 174] width 6 height 10
radio input "true"
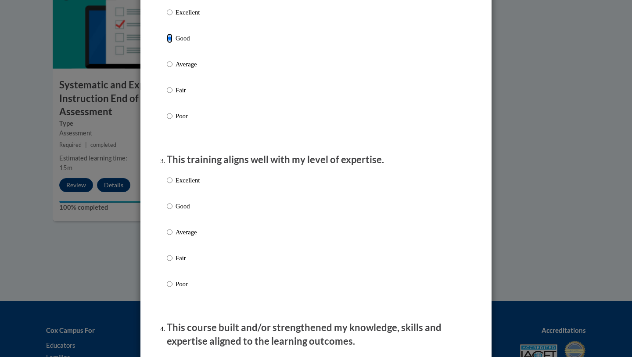
scroll to position [319, 0]
click at [179, 194] on label "Excellent" at bounding box center [183, 187] width 33 height 24
click at [173, 184] on input "Excellent" at bounding box center [170, 180] width 6 height 10
radio input "true"
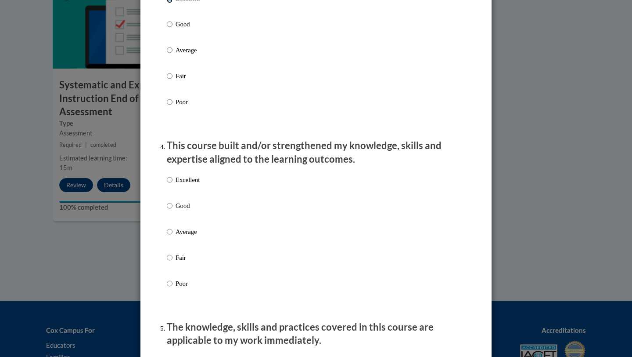
scroll to position [505, 0]
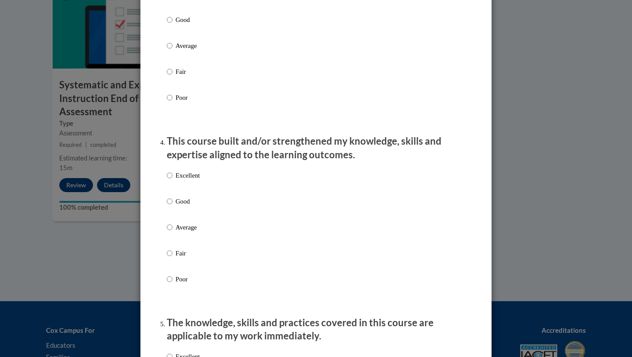
click at [179, 232] on p "Average" at bounding box center [188, 227] width 24 height 10
click at [173, 232] on input "Average" at bounding box center [170, 227] width 6 height 10
radio input "true"
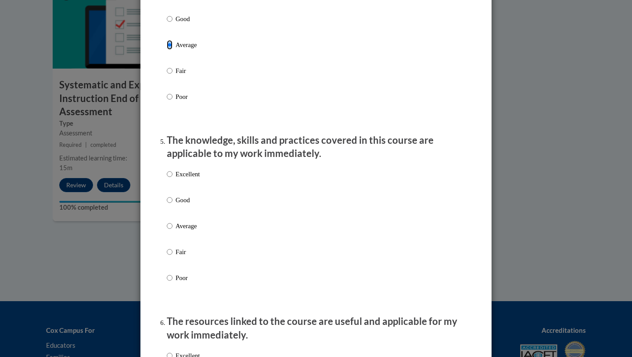
scroll to position [691, 0]
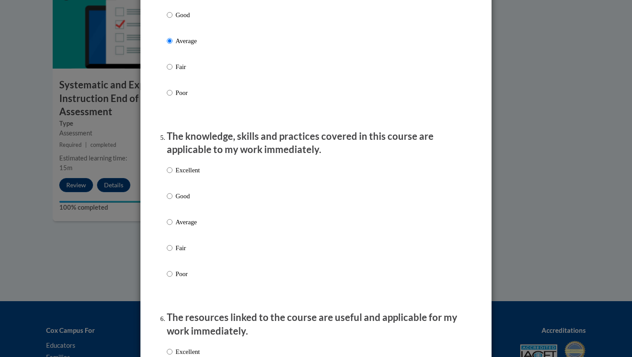
click at [181, 201] on p "Good" at bounding box center [188, 196] width 24 height 10
click at [173, 201] on input "Good" at bounding box center [170, 196] width 6 height 10
radio input "true"
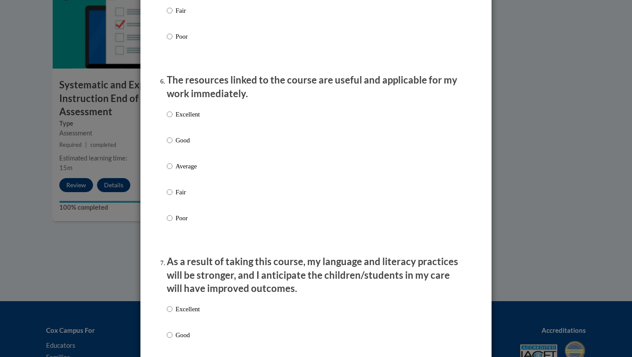
scroll to position [928, 0]
click at [186, 144] on p "Good" at bounding box center [188, 140] width 24 height 10
click at [173, 144] on input "Good" at bounding box center [170, 140] width 6 height 10
radio input "true"
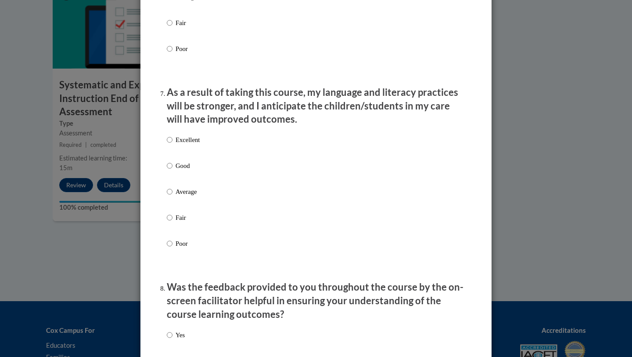
scroll to position [1098, 0]
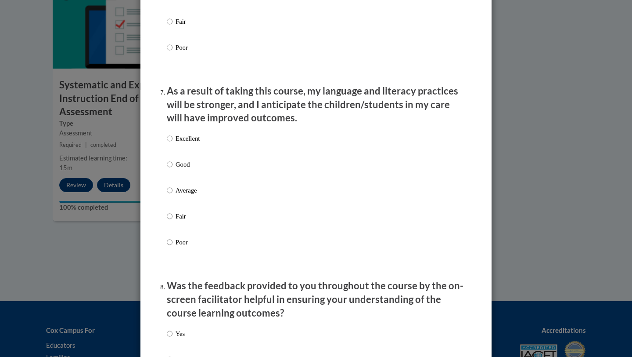
click at [185, 167] on div "Excellent Good Average Fair Poor" at bounding box center [183, 197] width 33 height 136
click at [181, 169] on p "Good" at bounding box center [188, 164] width 24 height 10
click at [173, 169] on input "Good" at bounding box center [170, 164] width 6 height 10
radio input "true"
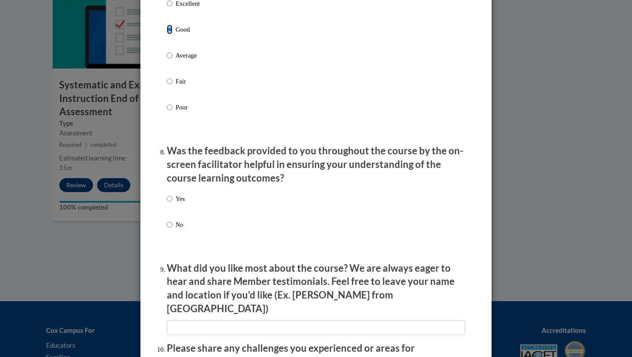
scroll to position [1236, 0]
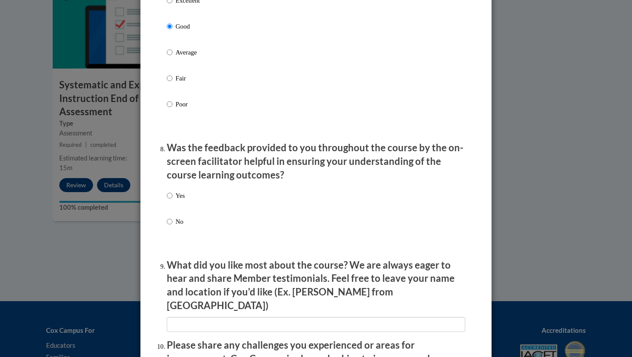
click at [176, 200] on p "Yes" at bounding box center [180, 196] width 9 height 10
click at [173, 200] on input "Yes" at bounding box center [170, 196] width 6 height 10
radio input "true"
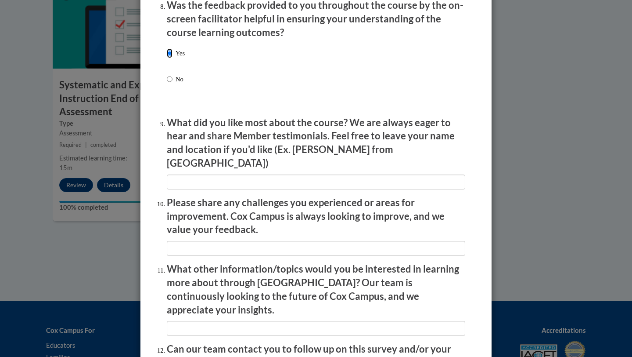
scroll to position [1382, 0]
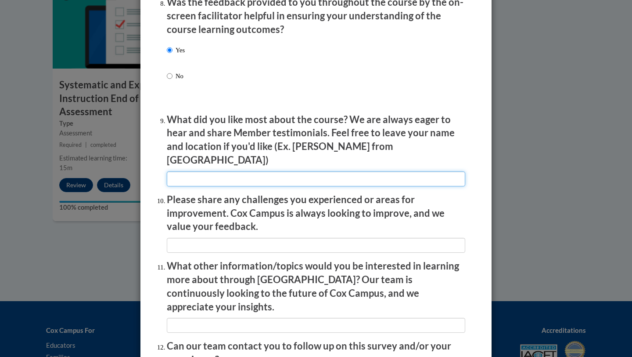
click at [225, 171] on input "textbox" at bounding box center [316, 178] width 299 height 15
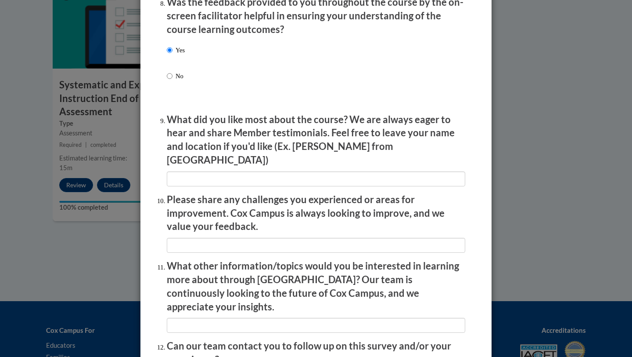
click at [228, 194] on p "Please share any challenges you experienced or areas for improvement. Cox Campu…" at bounding box center [316, 213] width 299 height 40
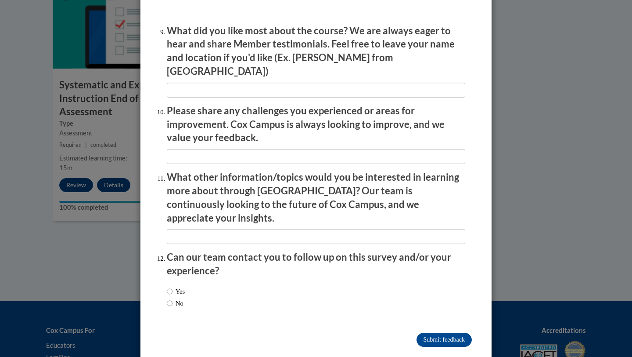
click at [176, 298] on label "No" at bounding box center [175, 303] width 17 height 10
click at [173, 298] on input "No" at bounding box center [170, 303] width 6 height 10
radio input "true"
click at [450, 332] on input "Submit feedback" at bounding box center [444, 339] width 55 height 14
